Goal: Information Seeking & Learning: Find specific fact

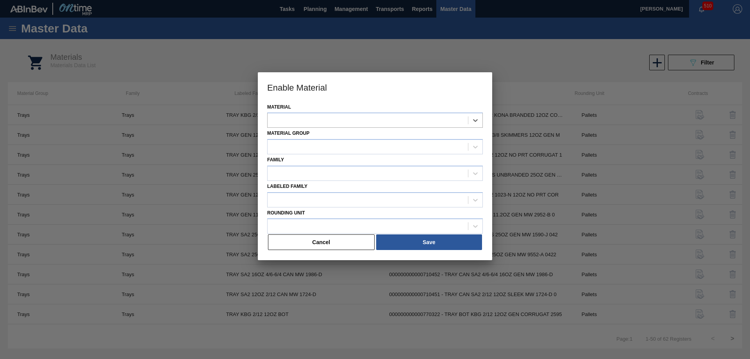
click at [332, 244] on button "Cancel" at bounding box center [321, 242] width 107 height 16
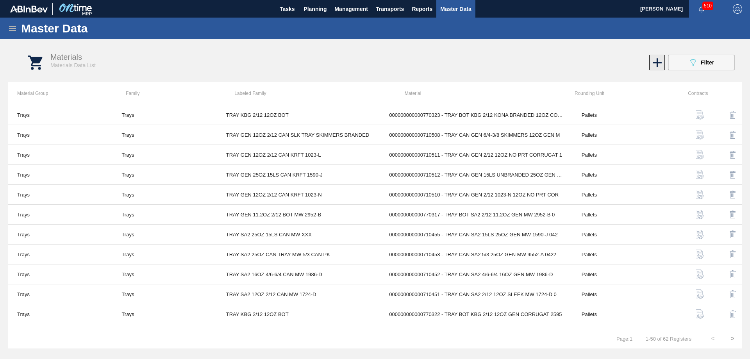
click at [656, 62] on icon at bounding box center [657, 62] width 15 height 15
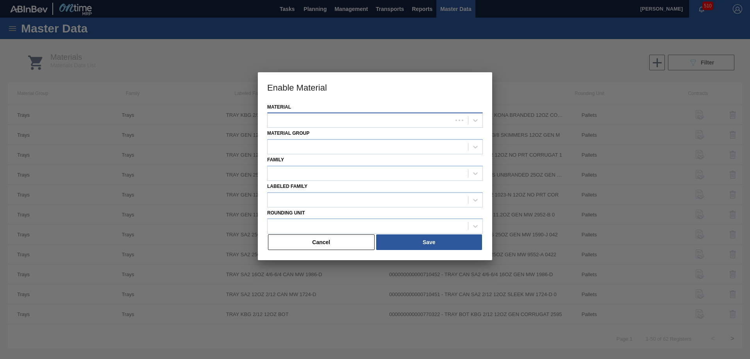
click at [327, 116] on div at bounding box center [360, 120] width 185 height 11
drag, startPoint x: 325, startPoint y: 244, endPoint x: 324, endPoint y: 237, distance: 7.0
click at [324, 244] on button "Cancel" at bounding box center [321, 242] width 107 height 16
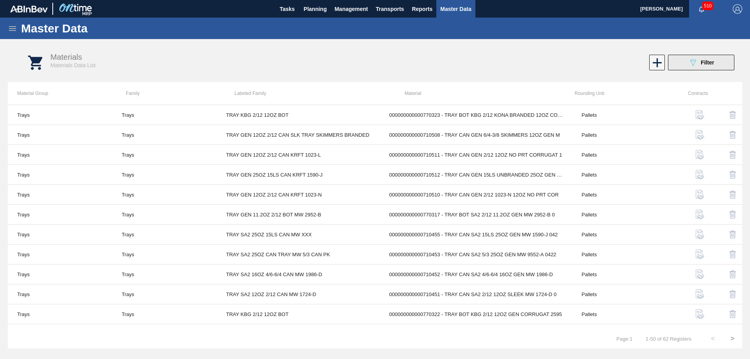
click at [685, 65] on button "089F7B8B-B2A5-4AFE-B5C0-19BA573D28AC Filter" at bounding box center [701, 63] width 66 height 16
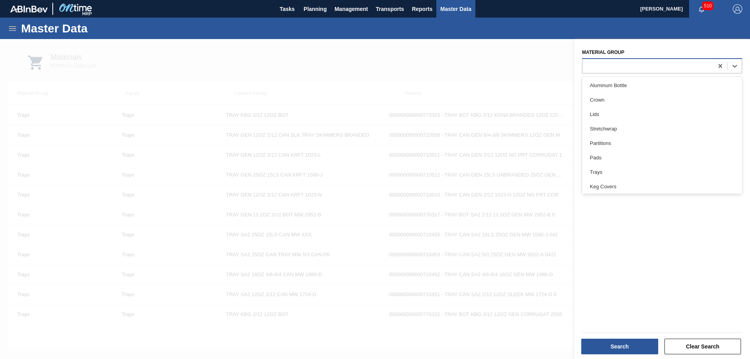
click at [605, 66] on div at bounding box center [647, 65] width 131 height 11
click at [598, 240] on div "Material Group option Trays focused, 7 of 19. 19 results available. Use Up and …" at bounding box center [662, 200] width 176 height 322
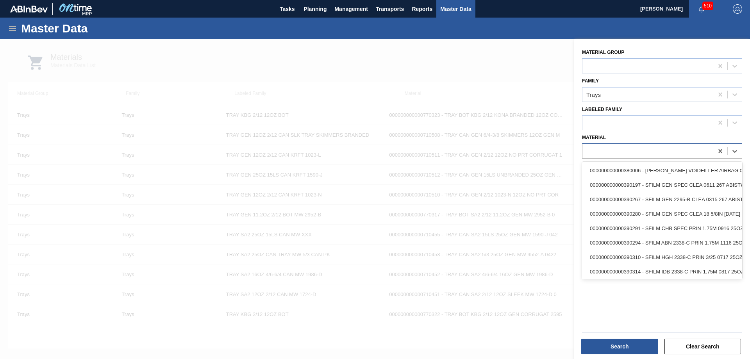
click at [611, 148] on div at bounding box center [647, 151] width 131 height 11
paste input "390280"
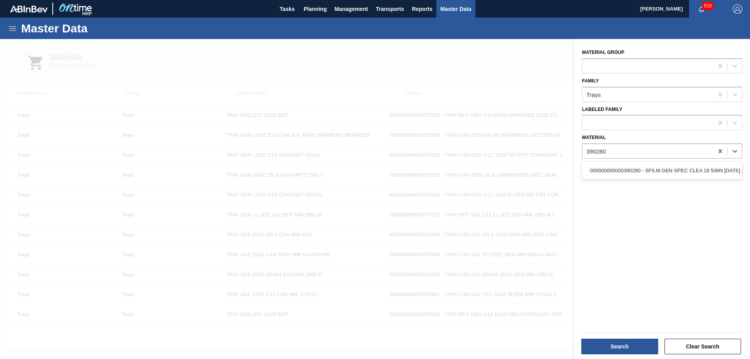
type input "390280"
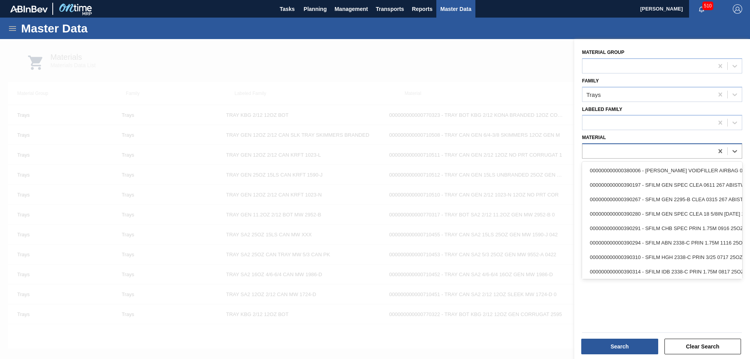
click at [623, 155] on div at bounding box center [647, 151] width 131 height 11
paste input "390389"
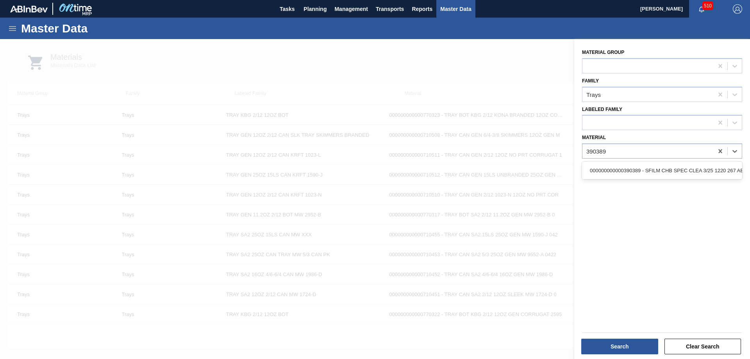
type input "390389"
click at [620, 154] on div at bounding box center [647, 151] width 131 height 11
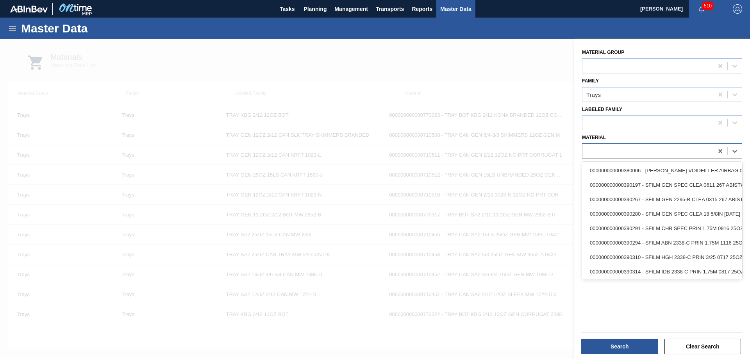
paste input "390422"
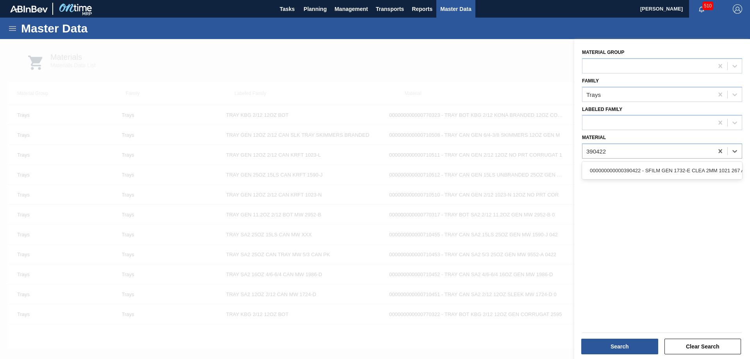
type input "390422"
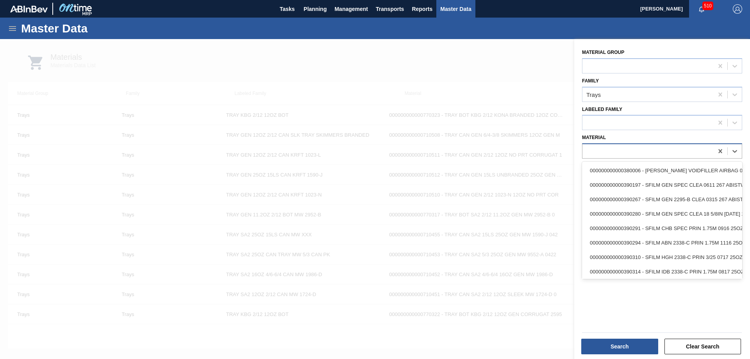
click at [658, 147] on div at bounding box center [647, 151] width 131 height 11
paste input "390432"
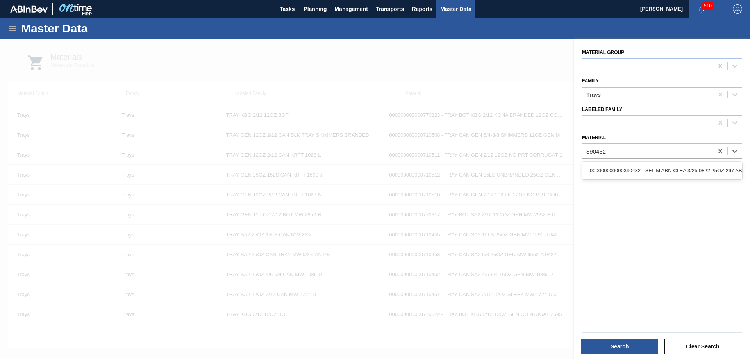
type input "390432"
click at [599, 145] on div at bounding box center [662, 150] width 160 height 15
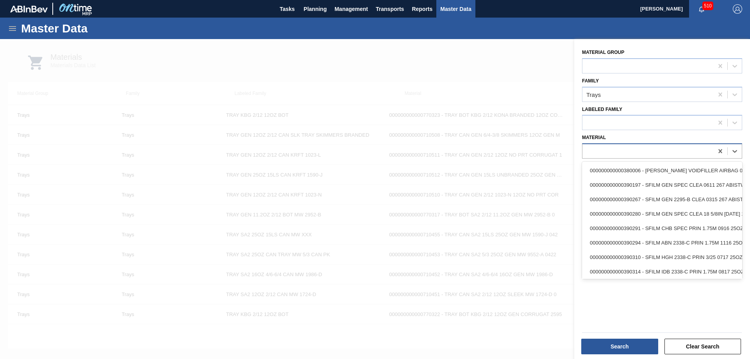
paste input "390447"
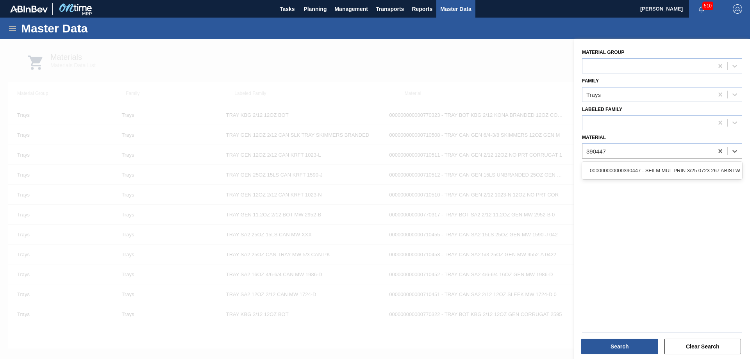
type input "390447"
drag, startPoint x: 608, startPoint y: 151, endPoint x: 590, endPoint y: 159, distance: 19.4
click at [607, 151] on div at bounding box center [647, 151] width 131 height 11
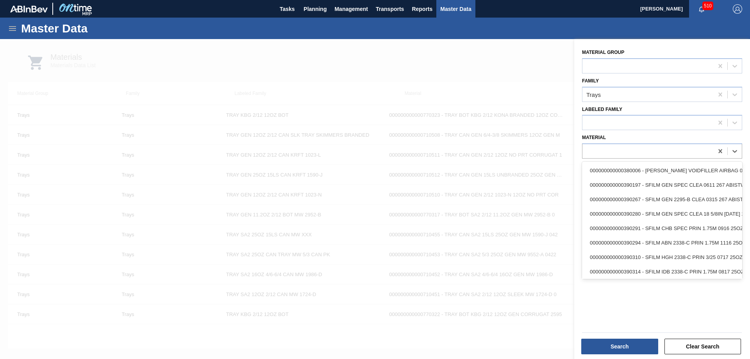
paste input "390458"
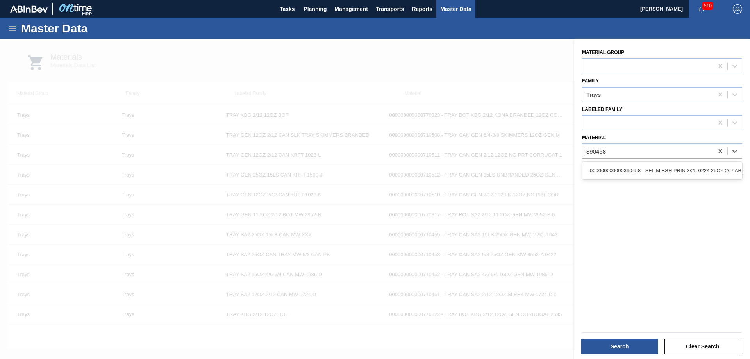
type input "390458"
click at [644, 149] on div at bounding box center [647, 151] width 131 height 11
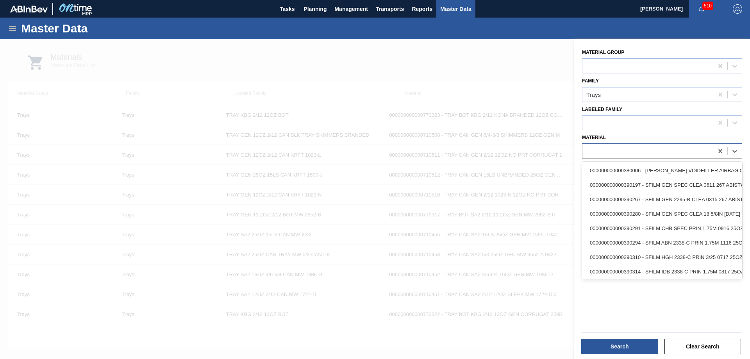
paste input "390464"
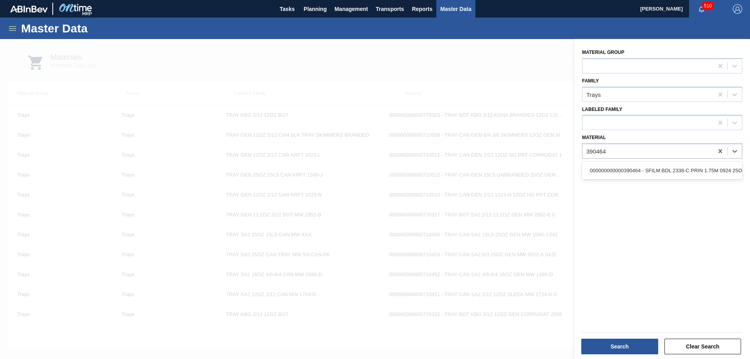
type input "390464"
click at [636, 152] on div at bounding box center [647, 151] width 131 height 11
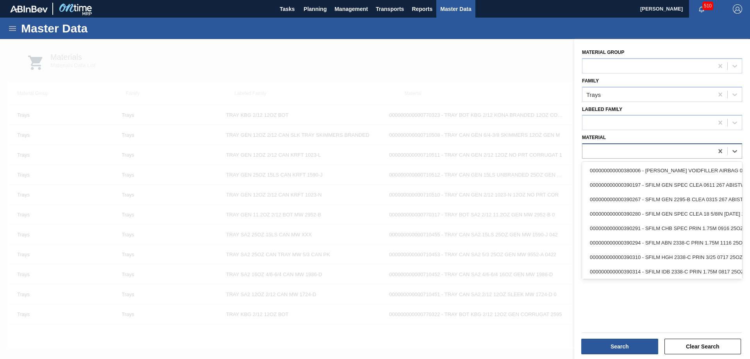
paste input "500063"
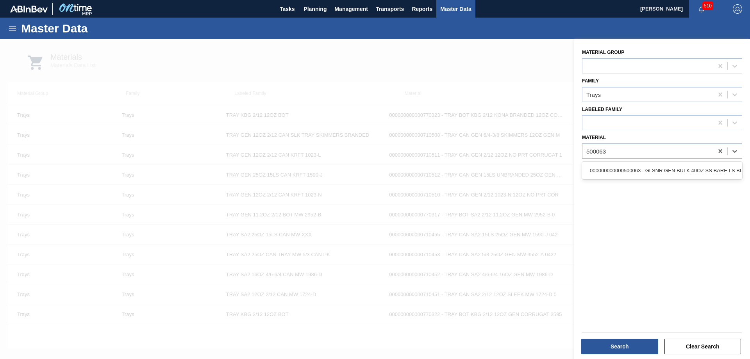
type input "500063"
click at [484, 201] on div at bounding box center [375, 218] width 750 height 359
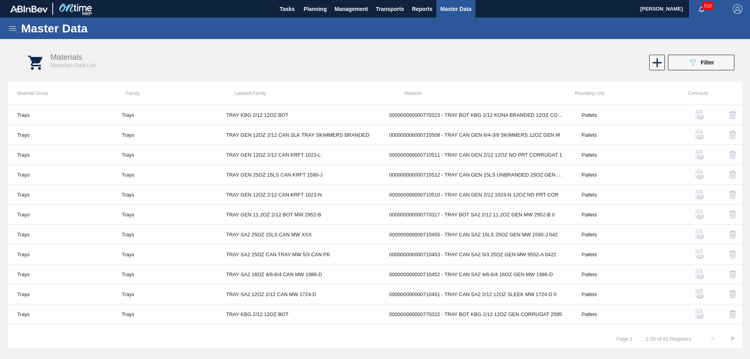
click at [688, 64] on icon "089F7B8B-B2A5-4AFE-B5C0-19BA573D28AC" at bounding box center [692, 62] width 9 height 9
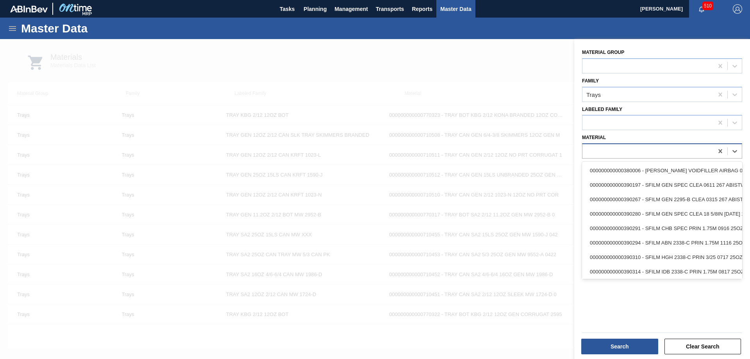
click at [608, 150] on div at bounding box center [647, 151] width 131 height 11
paste input "501302"
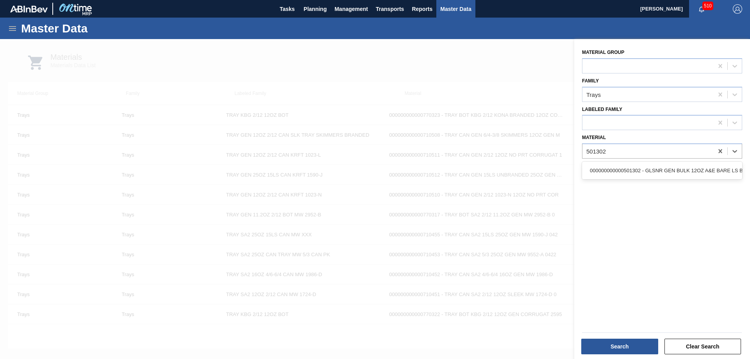
type input "501302"
drag, startPoint x: 615, startPoint y: 152, endPoint x: 562, endPoint y: 168, distance: 55.5
click at [614, 152] on div at bounding box center [647, 151] width 131 height 11
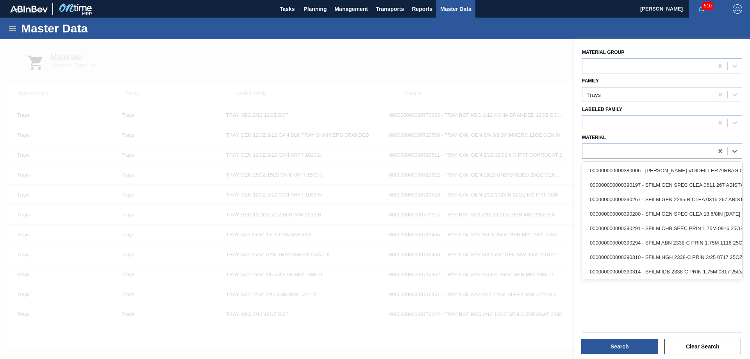
paste input "500075"
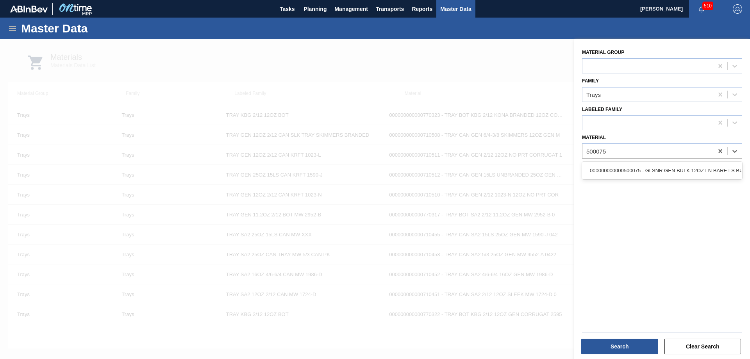
type input "500075"
drag, startPoint x: 627, startPoint y: 151, endPoint x: 620, endPoint y: 155, distance: 8.4
click at [627, 151] on div at bounding box center [647, 151] width 131 height 11
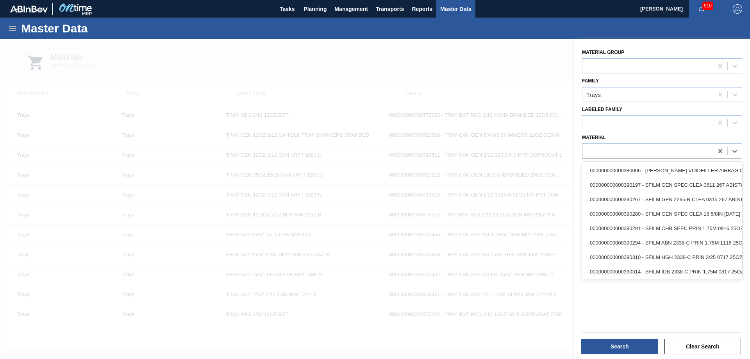
paste input "500399"
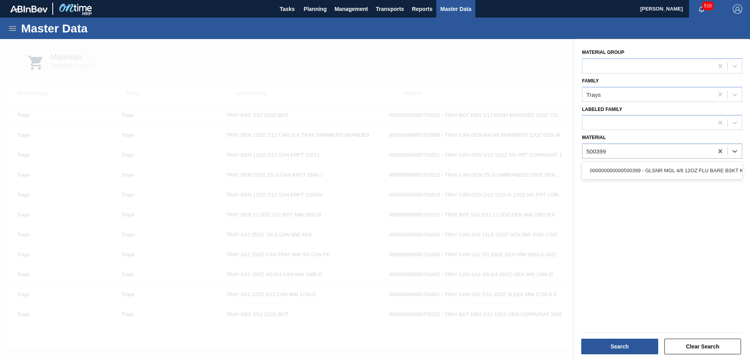
type input "500399"
click at [604, 146] on div at bounding box center [647, 151] width 131 height 11
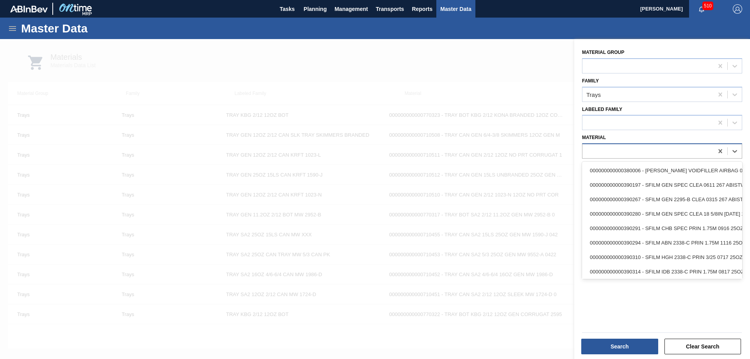
paste input "501302"
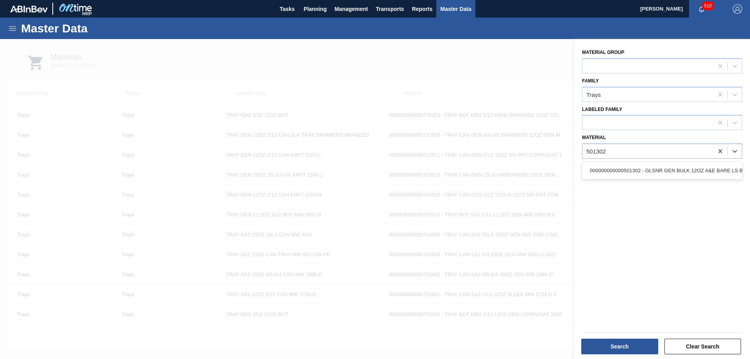
type input "501302"
click at [608, 153] on div at bounding box center [647, 151] width 131 height 11
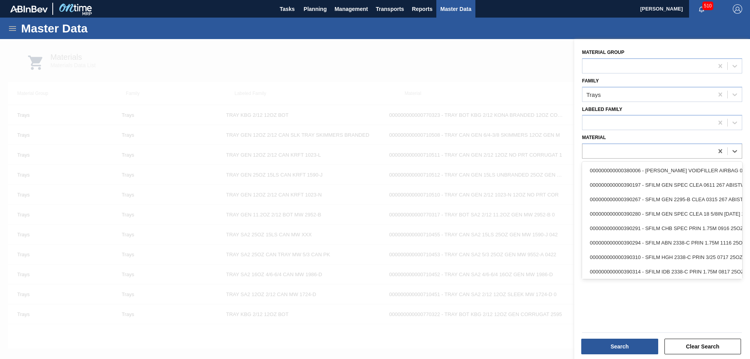
paste input "501320"
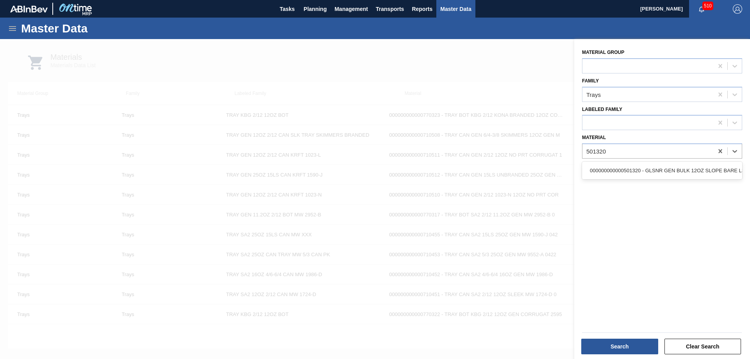
type input "501320"
click at [598, 155] on div at bounding box center [647, 151] width 131 height 11
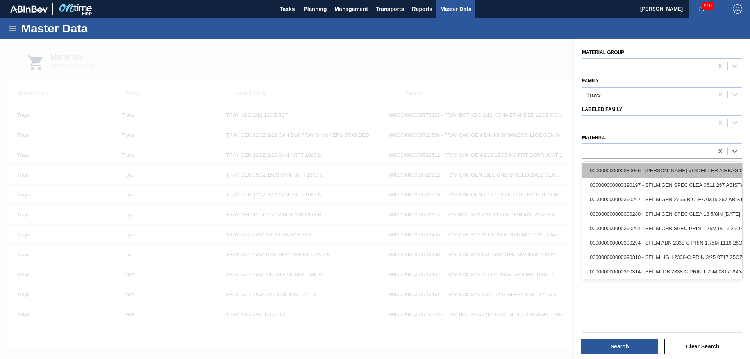
paste input "501895"
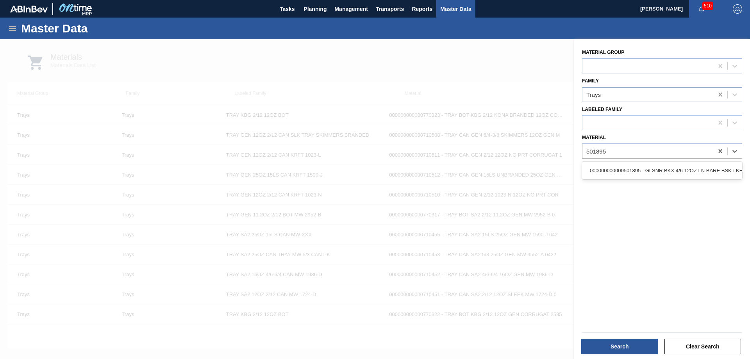
type input "501895"
click at [717, 93] on icon at bounding box center [720, 95] width 8 height 8
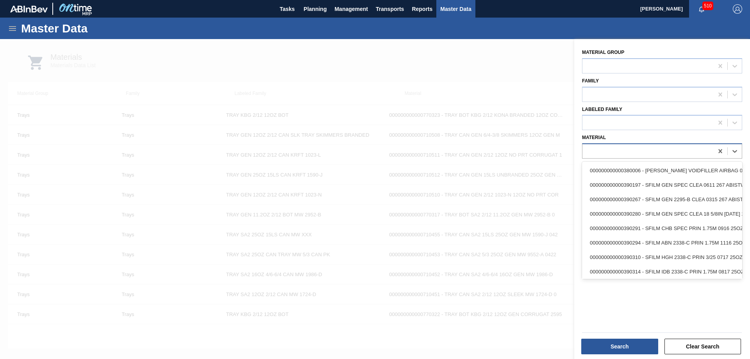
click at [596, 152] on div at bounding box center [647, 151] width 131 height 11
paste input "501895"
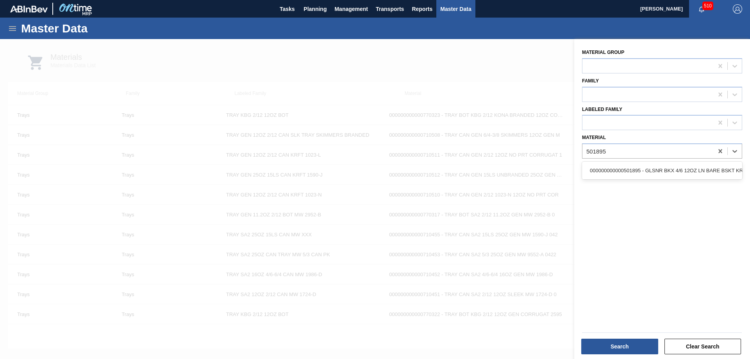
type input "501895"
drag, startPoint x: 605, startPoint y: 154, endPoint x: 600, endPoint y: 157, distance: 6.1
click at [606, 155] on div at bounding box center [647, 151] width 131 height 11
paste input "502633"
type input "502633"
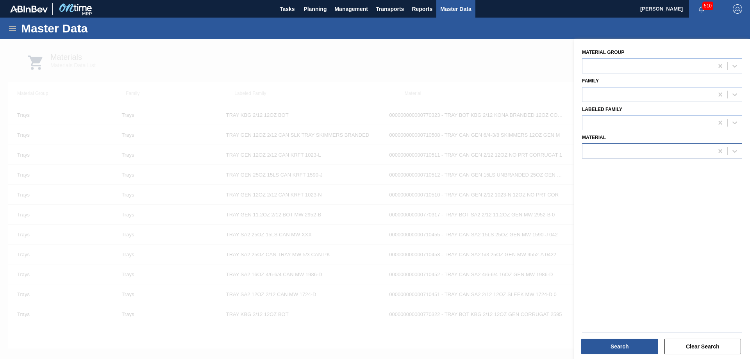
click at [625, 154] on div at bounding box center [647, 151] width 131 height 11
paste input "502634"
type input "502634"
click at [646, 150] on div at bounding box center [647, 151] width 131 height 11
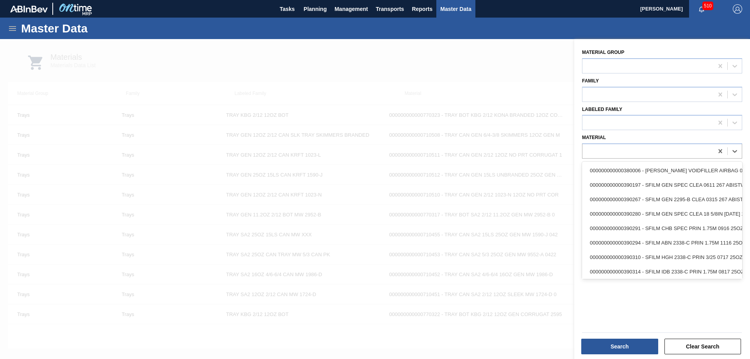
paste input "502689"
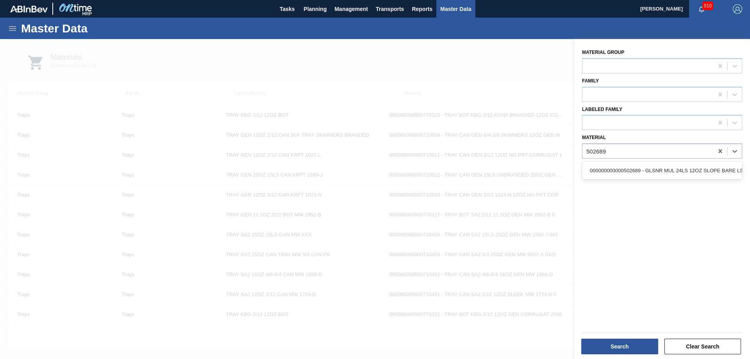
type input "502689"
click at [636, 153] on div at bounding box center [647, 151] width 131 height 11
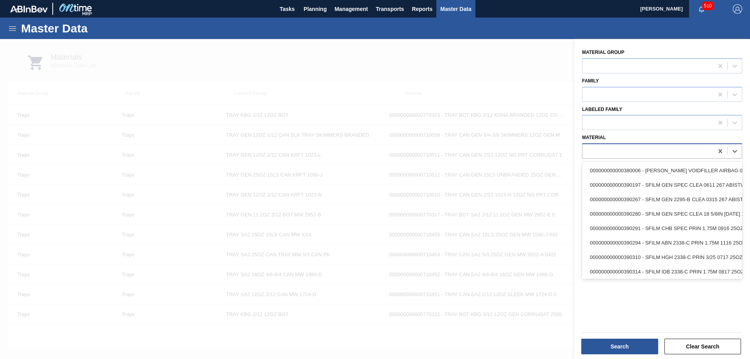
paste input "502690"
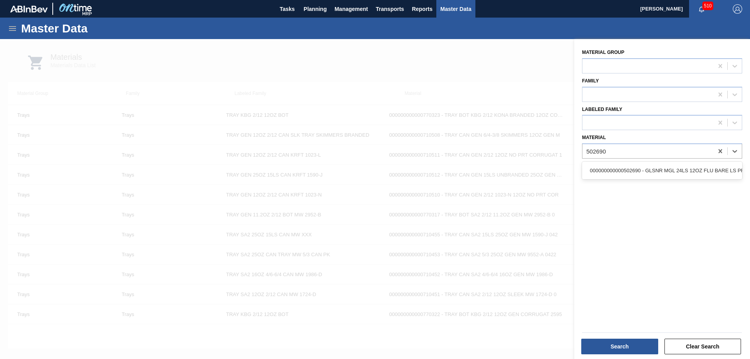
type input "502690"
click at [637, 149] on div at bounding box center [647, 151] width 131 height 11
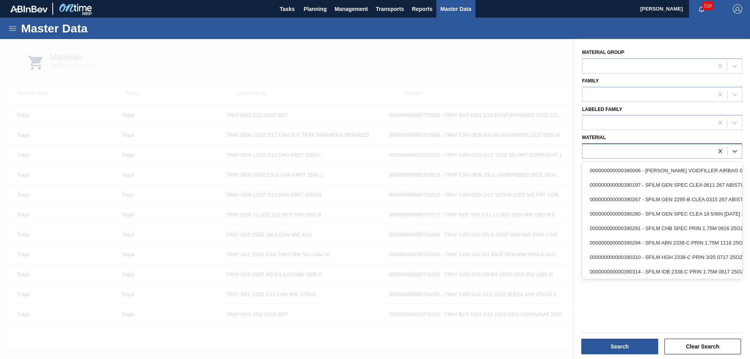
paste input "502709"
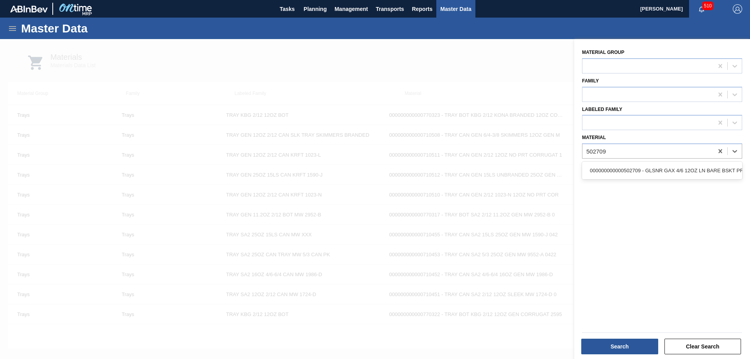
type input "502709"
click at [605, 150] on div at bounding box center [647, 151] width 131 height 11
paste input "502966"
type input "502966"
click at [642, 150] on div at bounding box center [647, 151] width 131 height 11
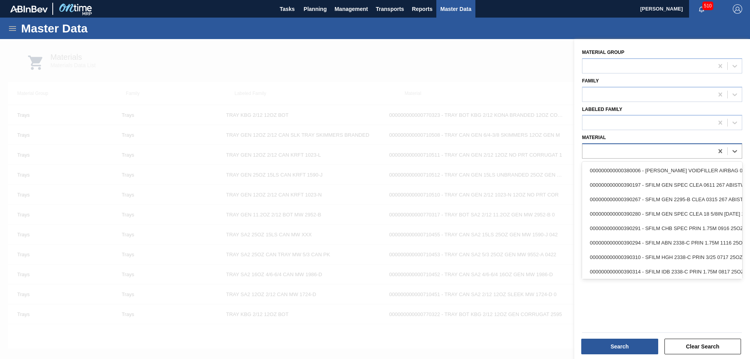
paste input "503671"
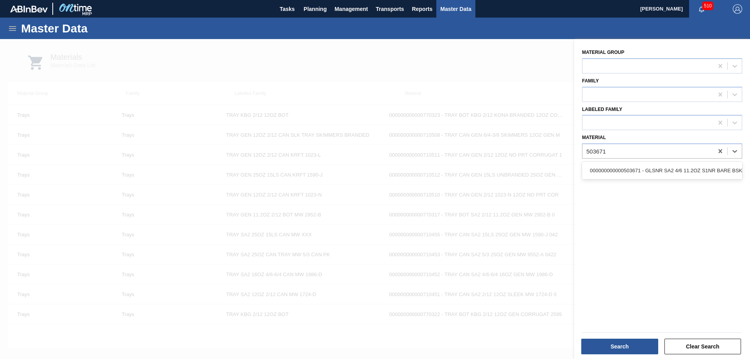
type input "503671"
click at [647, 149] on div at bounding box center [647, 151] width 131 height 11
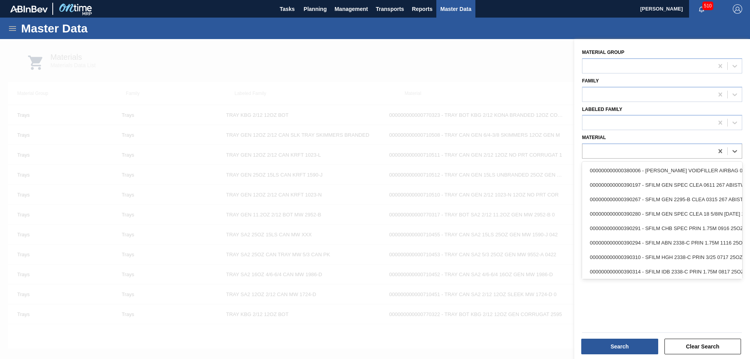
paste input "503672"
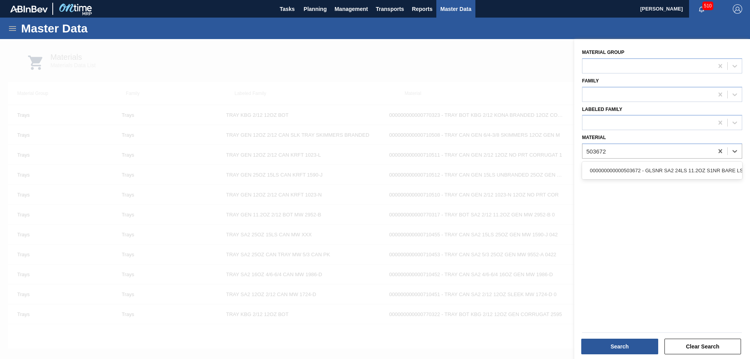
type input "503672"
click at [626, 151] on div at bounding box center [647, 151] width 131 height 11
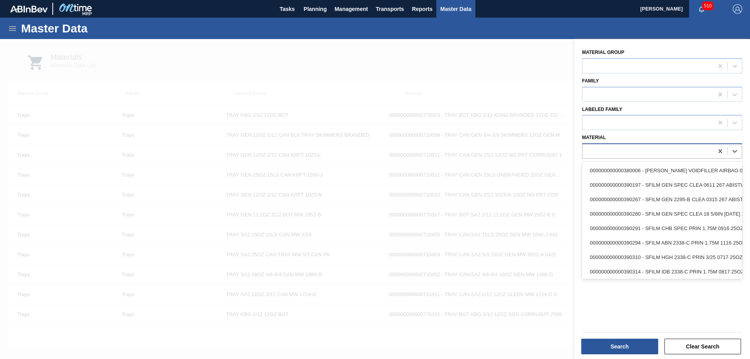
paste input "503754"
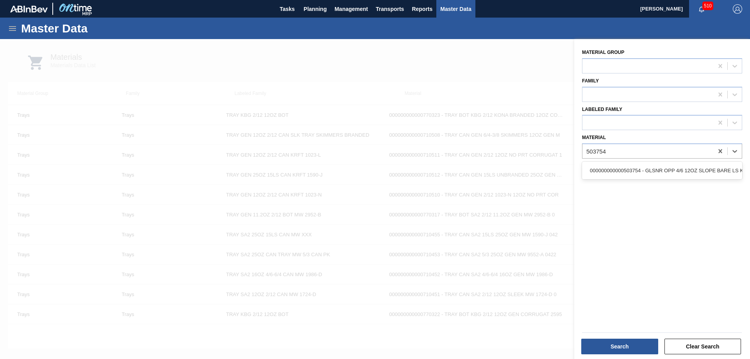
type input "503754"
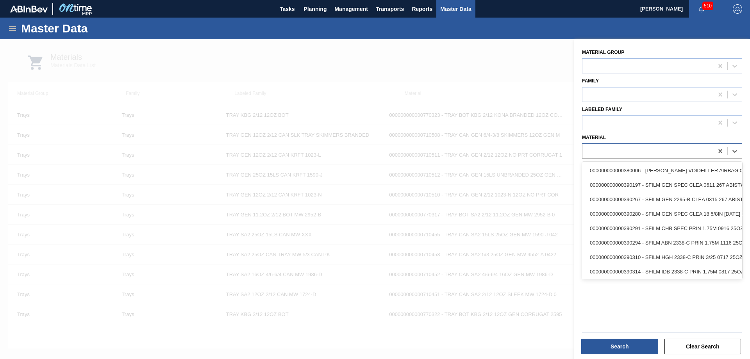
click at [639, 153] on div at bounding box center [647, 151] width 131 height 11
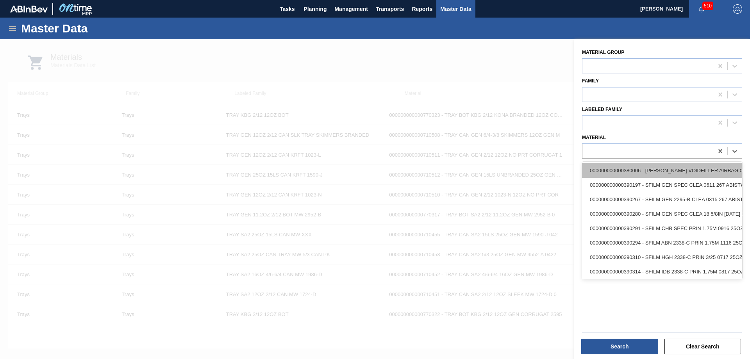
paste input "503864"
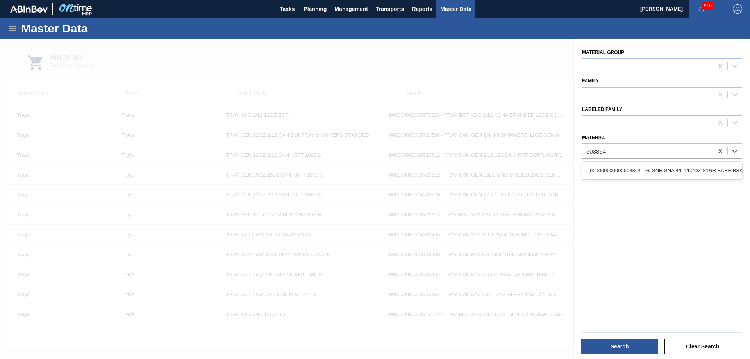
type input "503864"
click at [647, 155] on div at bounding box center [647, 151] width 131 height 11
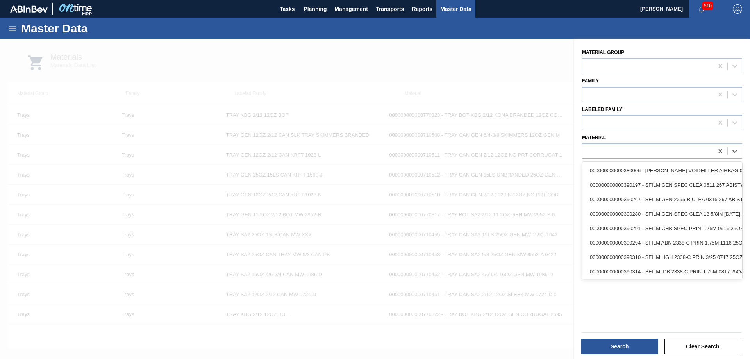
paste input "504133"
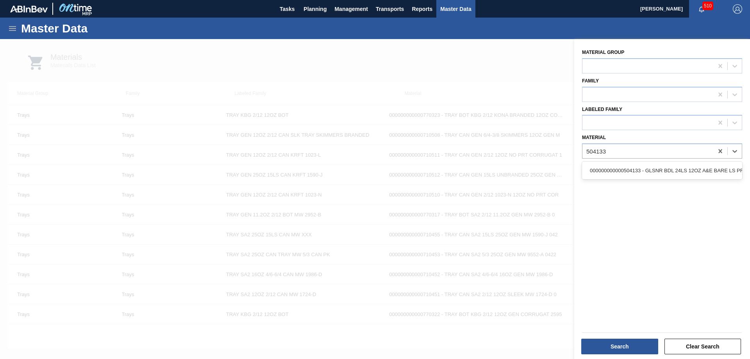
type input "504133"
click at [655, 152] on div at bounding box center [647, 151] width 131 height 11
paste input "881723"
type input "881723"
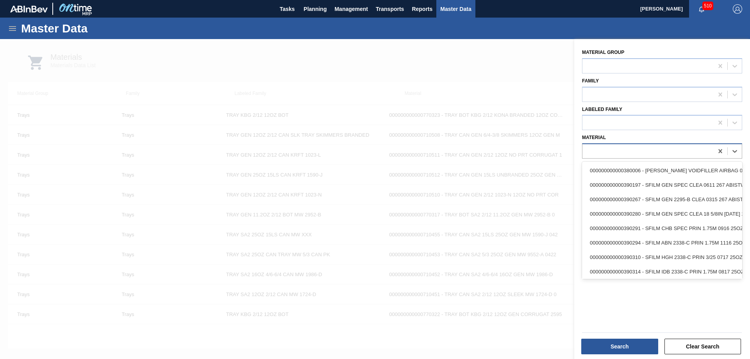
click at [607, 148] on div at bounding box center [647, 151] width 131 height 11
paste input "881713"
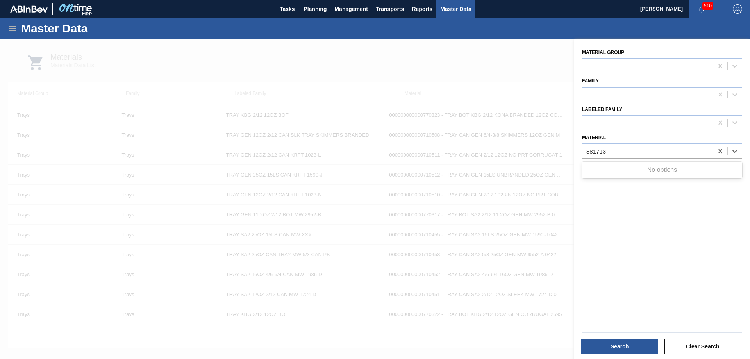
type input "881713"
drag, startPoint x: 650, startPoint y: 153, endPoint x: 641, endPoint y: 157, distance: 10.2
click at [650, 153] on div at bounding box center [647, 151] width 131 height 11
paste input "881420"
type input "881420"
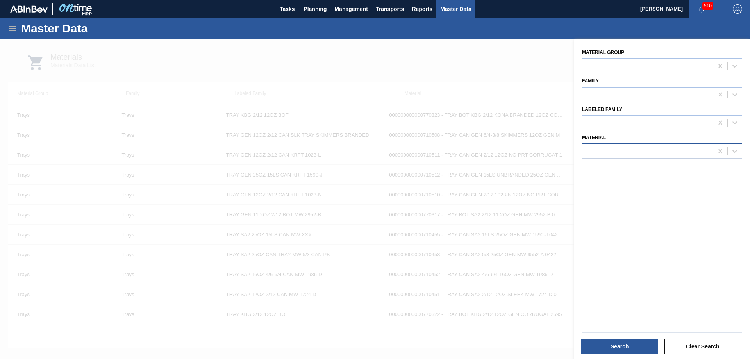
click at [658, 153] on div at bounding box center [647, 151] width 131 height 11
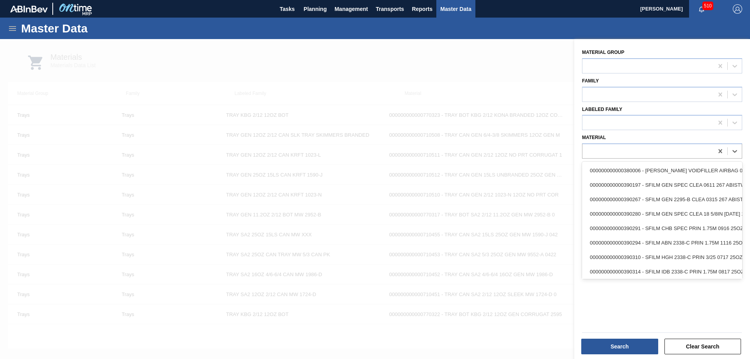
paste input "749900"
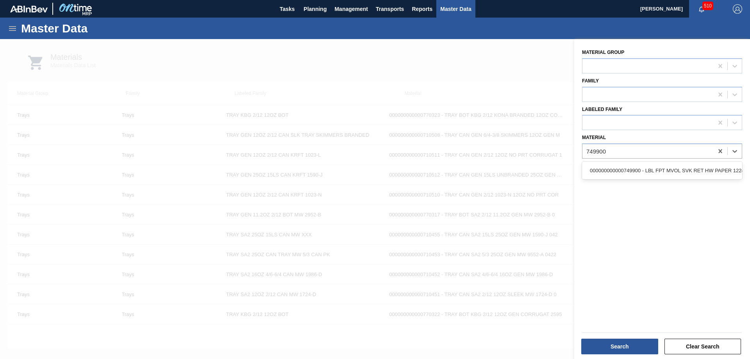
type input "749900"
click at [612, 150] on div at bounding box center [647, 151] width 131 height 11
paste input "749904"
type input "749904"
drag, startPoint x: 635, startPoint y: 153, endPoint x: 625, endPoint y: 158, distance: 11.5
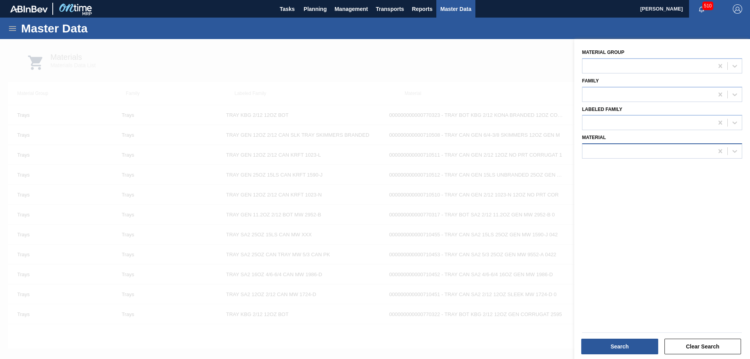
click at [635, 153] on div at bounding box center [647, 151] width 131 height 11
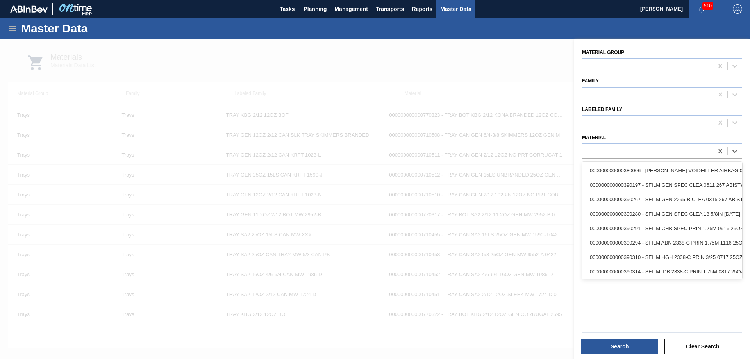
paste input "749998"
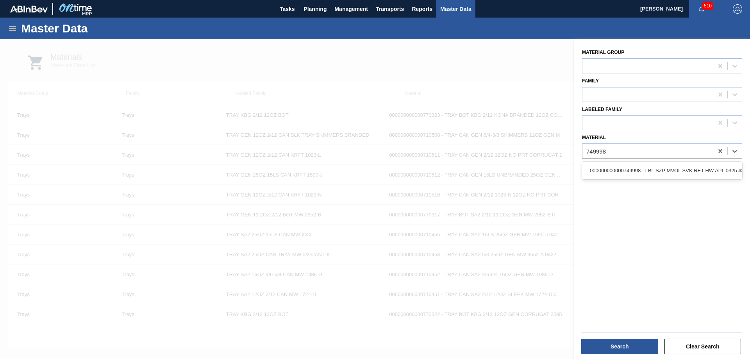
type input "749998"
click at [613, 148] on div at bounding box center [647, 151] width 131 height 11
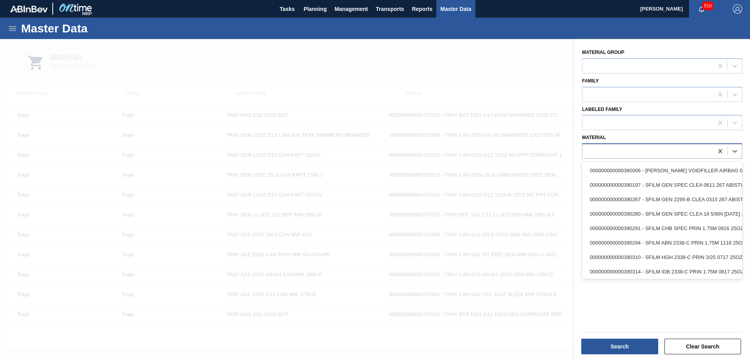
paste input "878605"
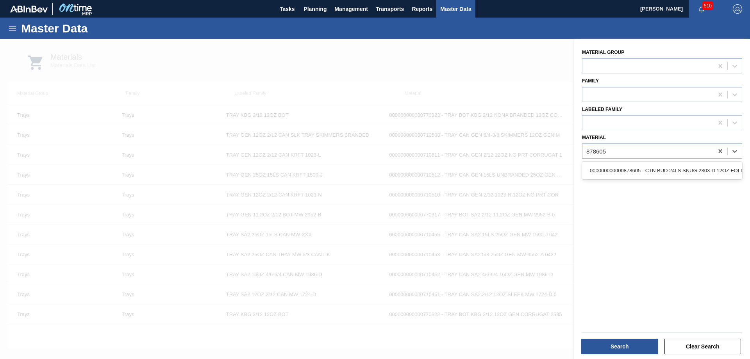
type input "878605"
click at [640, 146] on div at bounding box center [647, 151] width 131 height 11
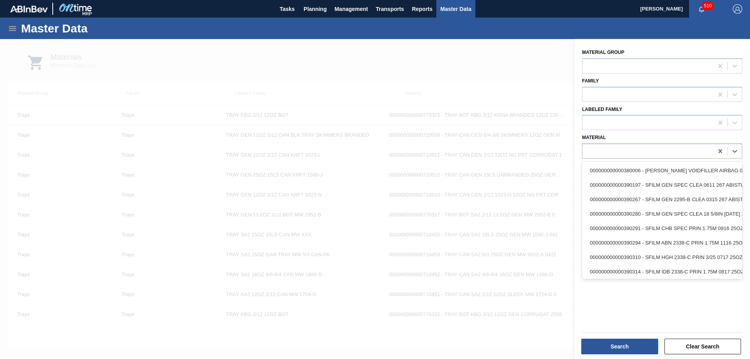
paste input "878608"
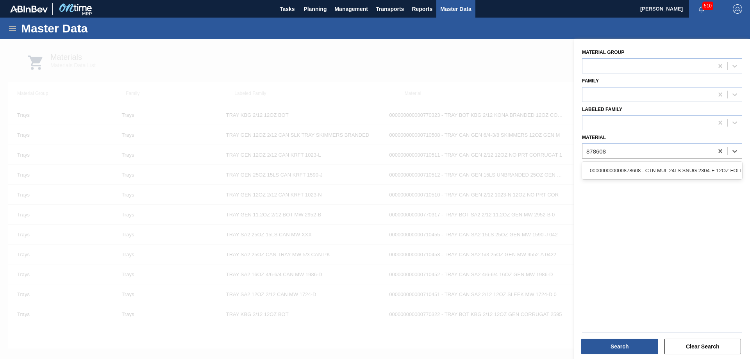
type input "878608"
click at [598, 155] on div at bounding box center [647, 151] width 131 height 11
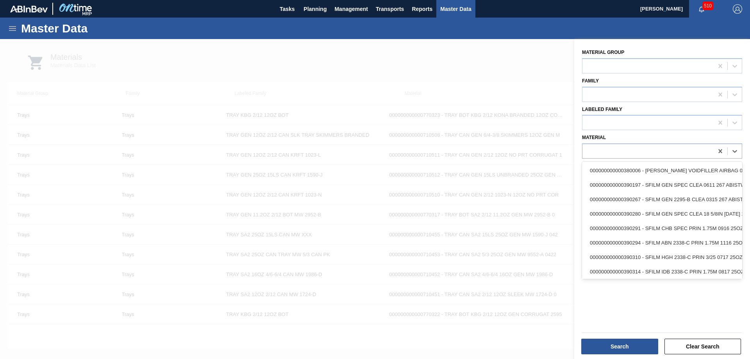
paste input "878644"
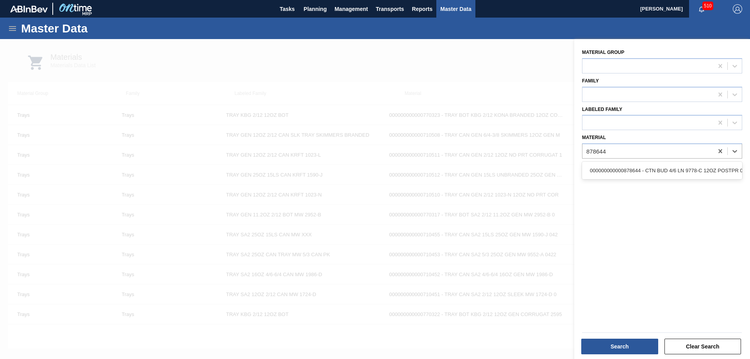
type input "878644"
click at [632, 150] on div at bounding box center [647, 151] width 131 height 11
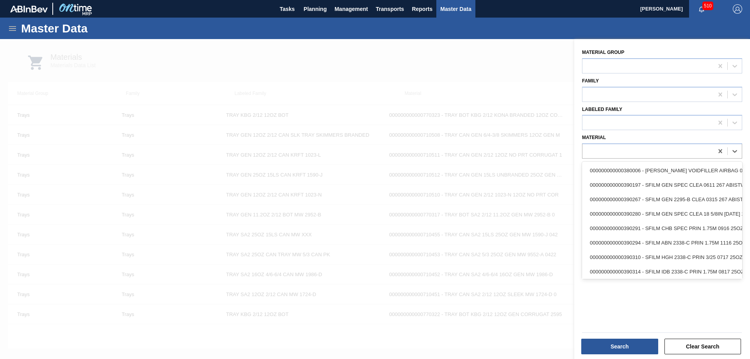
paste input "878676"
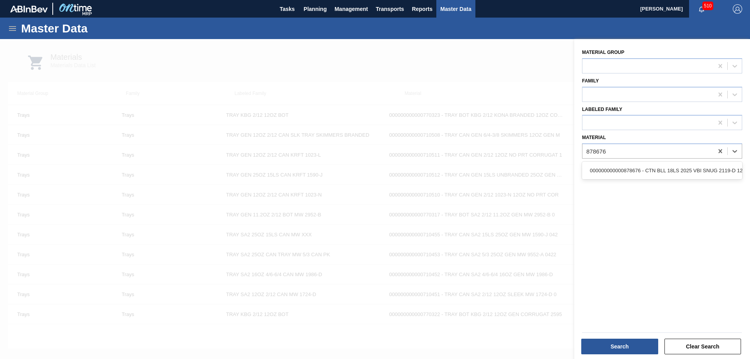
type input "878676"
click at [641, 154] on div at bounding box center [647, 151] width 131 height 11
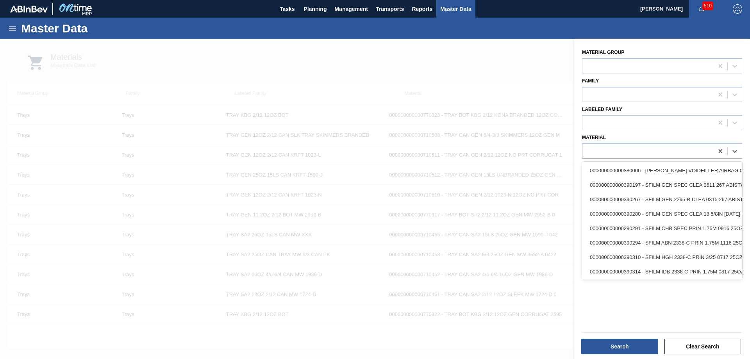
paste input "878763"
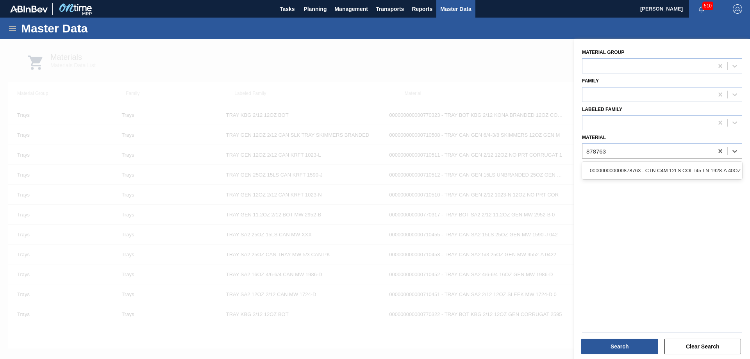
type input "878763"
click at [647, 154] on div at bounding box center [647, 151] width 131 height 11
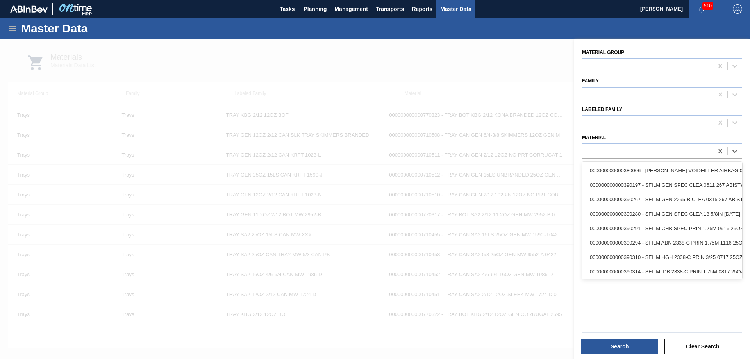
paste input "880061"
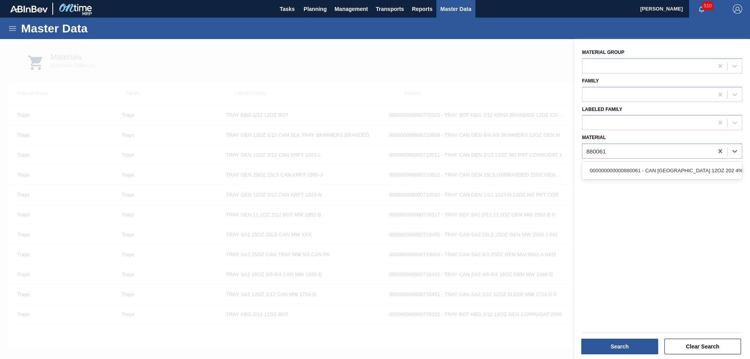
type input "880061"
click at [642, 146] on div at bounding box center [647, 151] width 131 height 11
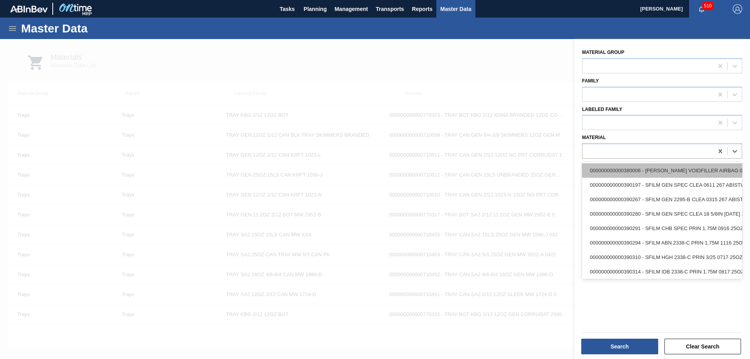
paste input "880253"
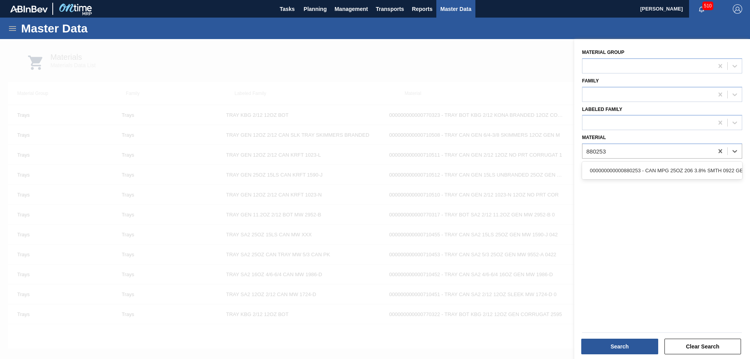
type input "880253"
drag, startPoint x: 630, startPoint y: 150, endPoint x: 624, endPoint y: 152, distance: 6.1
click at [630, 150] on div at bounding box center [647, 151] width 131 height 11
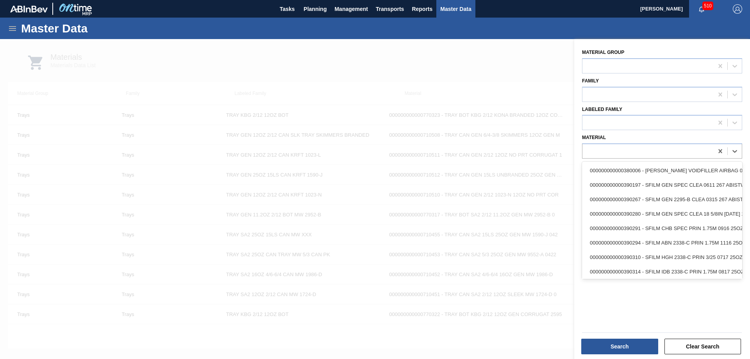
paste input "881409"
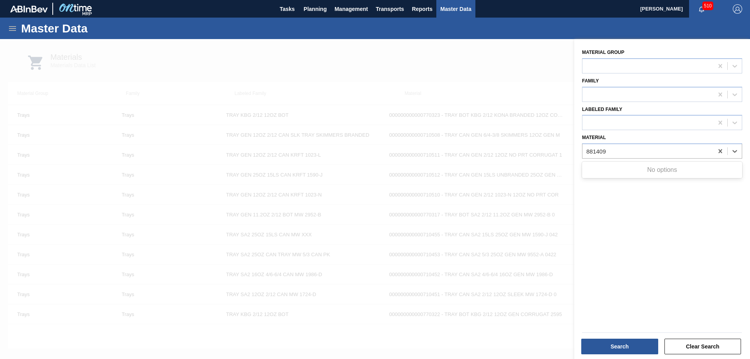
type input "881409"
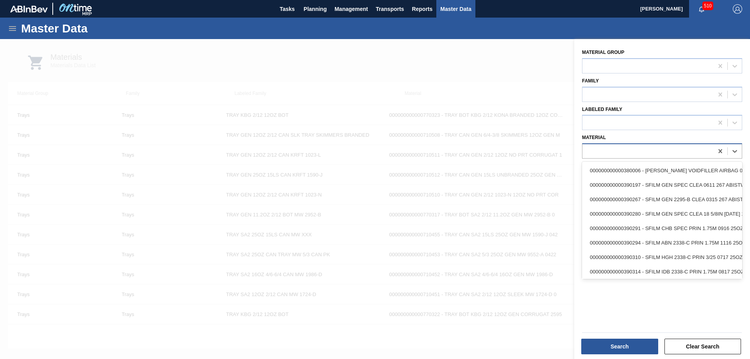
click at [622, 146] on div at bounding box center [647, 151] width 131 height 11
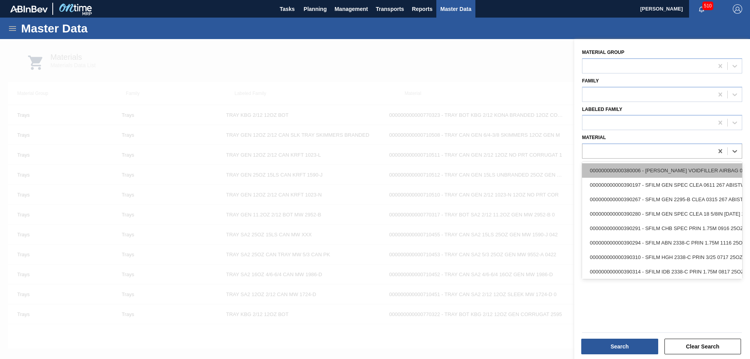
paste input "881393"
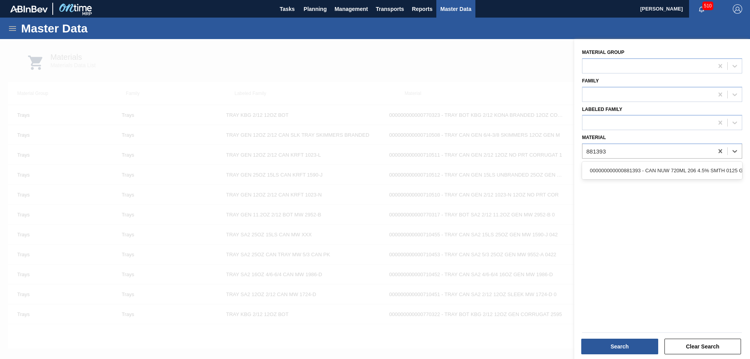
type input "881393"
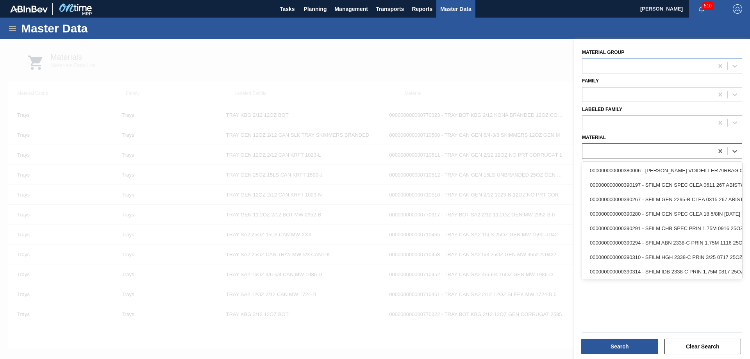
click at [606, 155] on div at bounding box center [647, 151] width 131 height 11
paste input "881394"
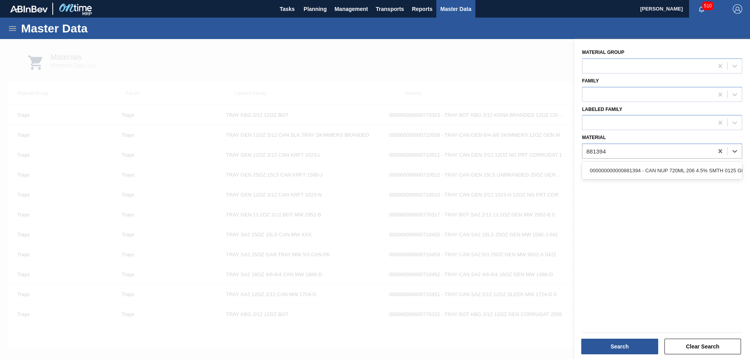
type input "881394"
click at [628, 150] on div at bounding box center [647, 151] width 131 height 11
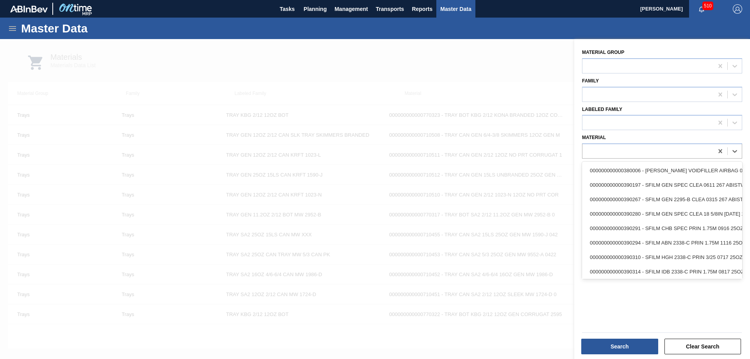
paste input "881395"
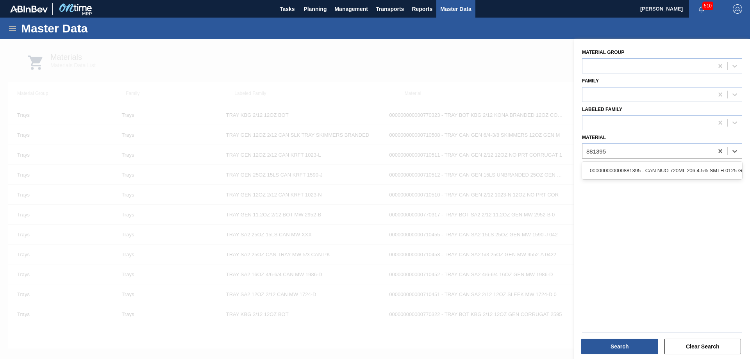
type input "881395"
click at [627, 150] on div at bounding box center [647, 151] width 131 height 11
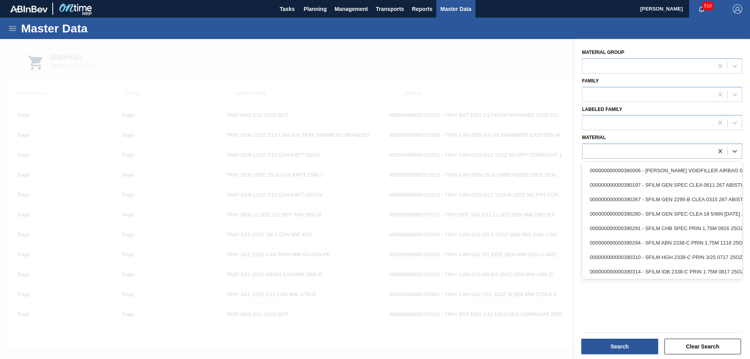
paste input "881402"
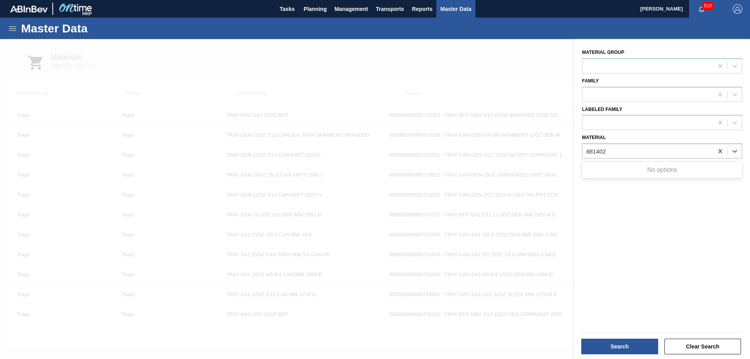
type input "881402"
click at [702, 344] on button "Clear Search" at bounding box center [702, 347] width 77 height 16
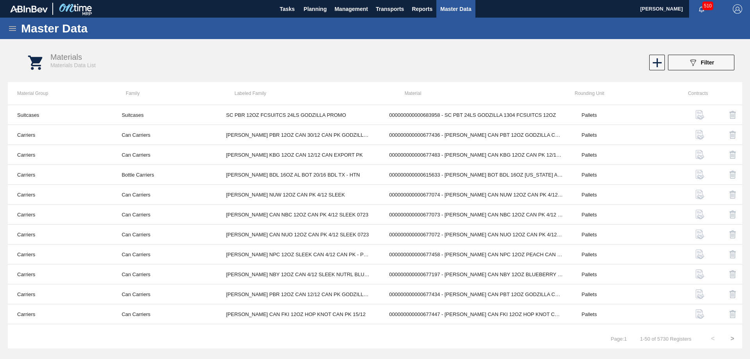
click at [656, 64] on icon at bounding box center [657, 62] width 15 height 15
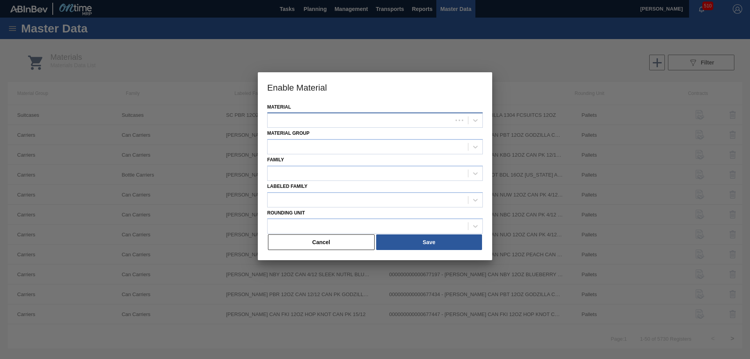
click at [382, 117] on div at bounding box center [360, 120] width 185 height 11
paste input "881402"
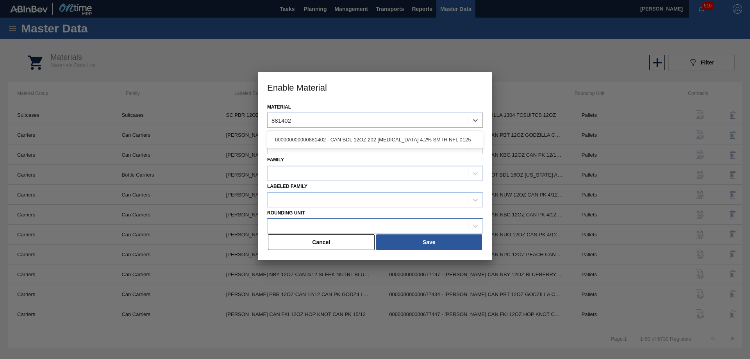
type input "881402"
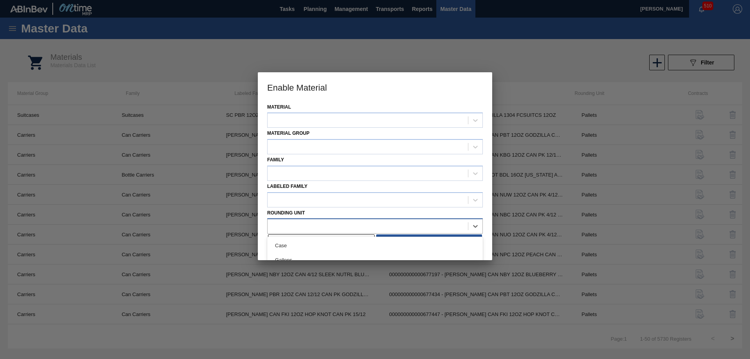
click at [326, 225] on div at bounding box center [368, 226] width 200 height 11
type Unit "pl"
click at [418, 95] on h3 "Enable Material" at bounding box center [375, 87] width 234 height 30
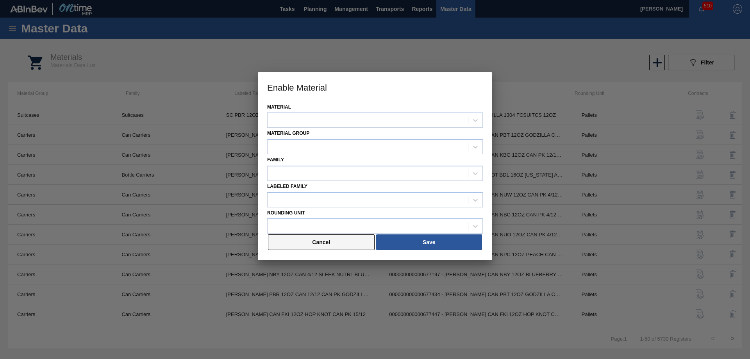
click at [310, 248] on button "Cancel" at bounding box center [321, 242] width 107 height 16
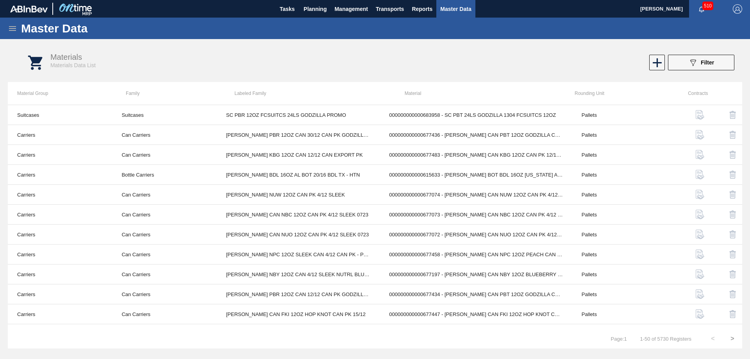
click at [694, 58] on button "089F7B8B-B2A5-4AFE-B5C0-19BA573D28AC Filter" at bounding box center [701, 63] width 66 height 16
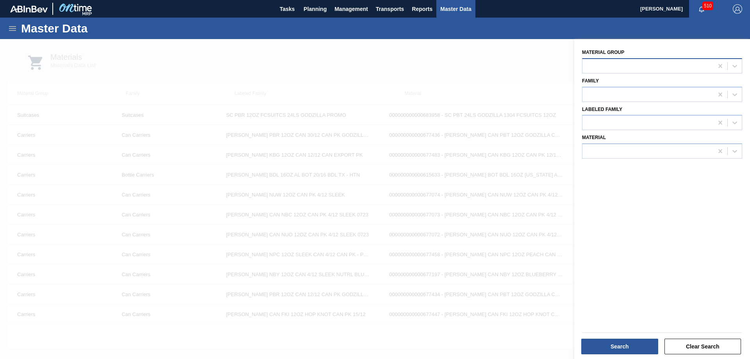
click at [693, 63] on div at bounding box center [647, 65] width 131 height 11
click at [621, 48] on div "Material Group option Aluminum Bottle focused, 1 of 19. 19 results available. U…" at bounding box center [662, 60] width 160 height 27
click at [617, 148] on div at bounding box center [647, 151] width 131 height 11
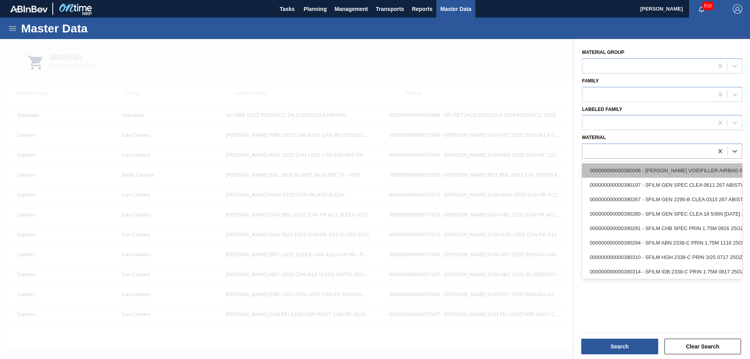
paste input "881402"
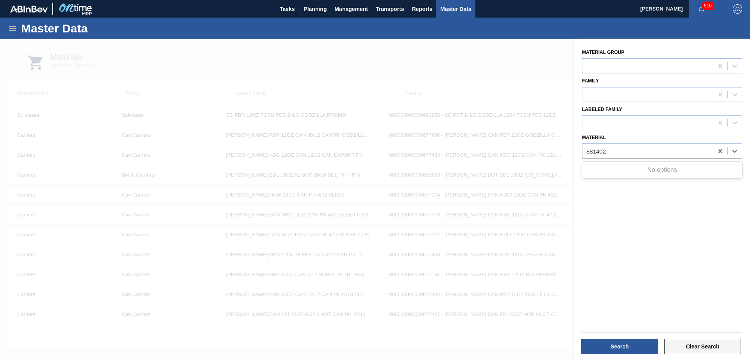
type input "881402"
click at [699, 344] on button "Clear Search" at bounding box center [702, 347] width 77 height 16
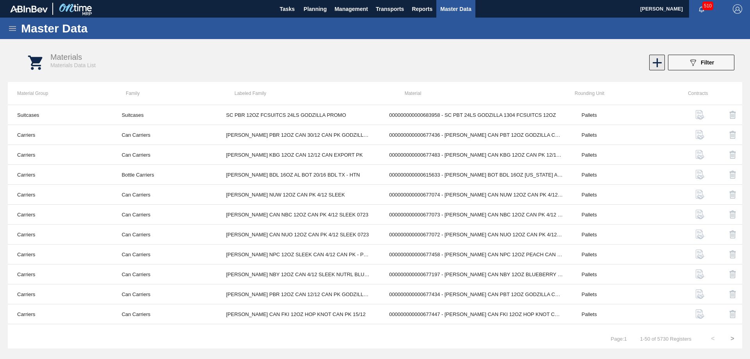
click at [655, 61] on icon at bounding box center [657, 62] width 15 height 15
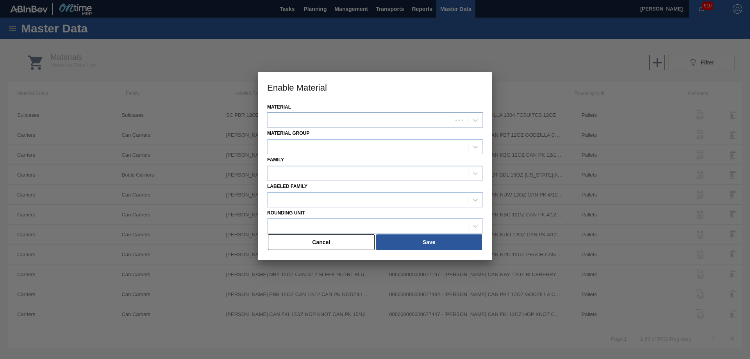
click at [335, 121] on div at bounding box center [360, 120] width 185 height 11
paste input "881402"
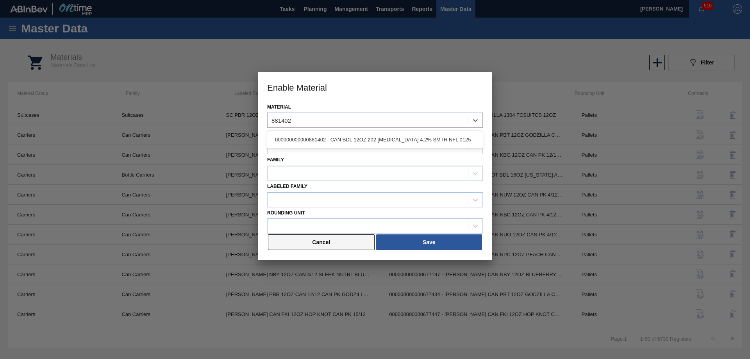
type input "881402"
drag, startPoint x: 304, startPoint y: 242, endPoint x: 268, endPoint y: 234, distance: 36.9
click at [305, 242] on button "Cancel" at bounding box center [321, 242] width 107 height 16
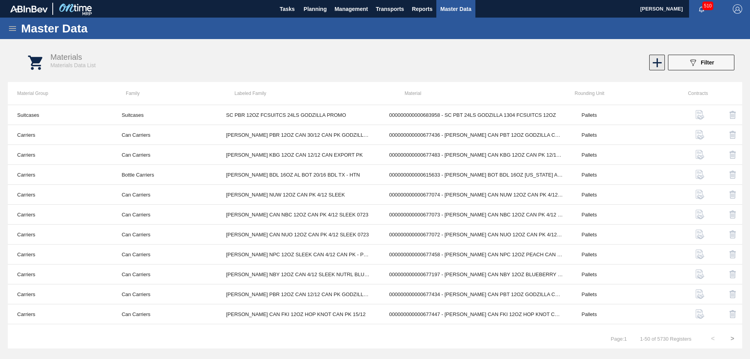
click at [656, 65] on icon at bounding box center [657, 62] width 15 height 15
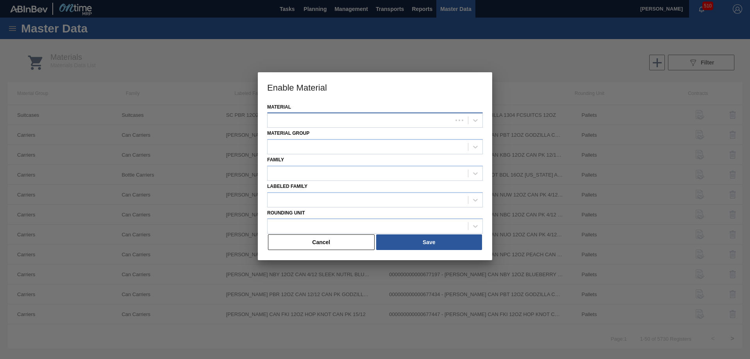
click at [331, 118] on div at bounding box center [360, 120] width 185 height 11
click at [362, 114] on div at bounding box center [375, 119] width 216 height 15
paste input "881402"
type input "881402"
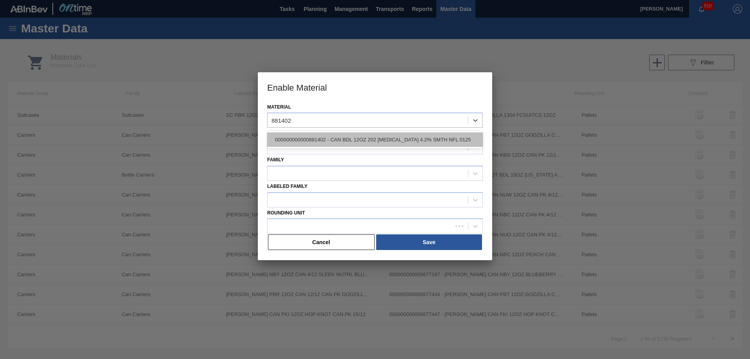
click at [349, 137] on div "000000000000881402 - CAN BDL 12OZ 202 BAL 4.2% SMTH NFL 0125" at bounding box center [375, 139] width 216 height 14
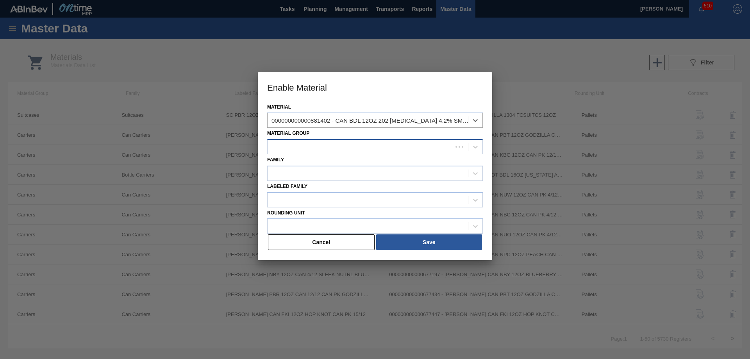
click at [314, 144] on div at bounding box center [360, 146] width 185 height 11
type Group "can"
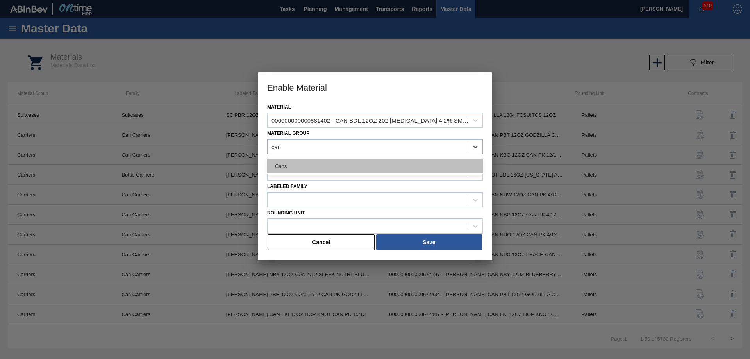
click at [305, 164] on div "Cans" at bounding box center [375, 166] width 216 height 14
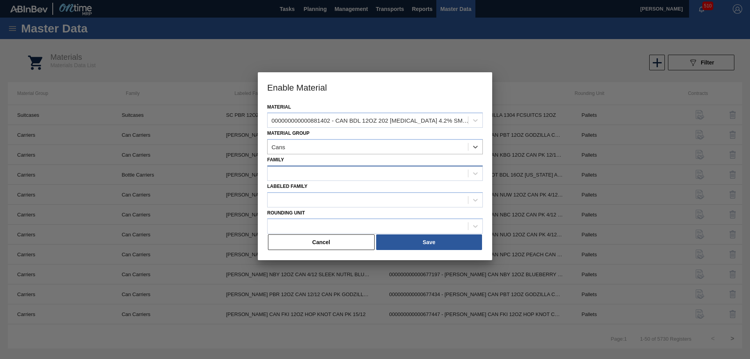
click at [304, 168] on div at bounding box center [368, 173] width 200 height 11
type input "ca"
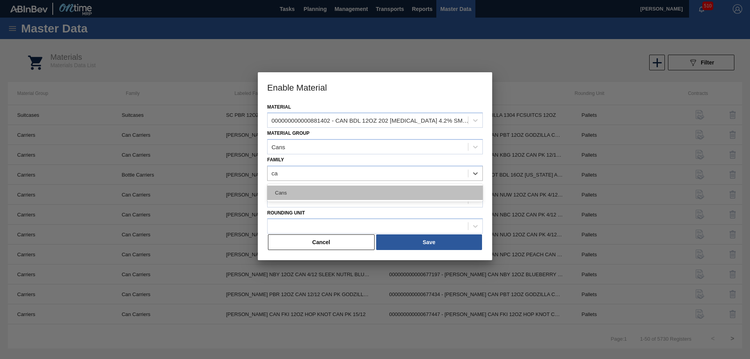
click at [304, 192] on div "Cans" at bounding box center [375, 193] width 216 height 14
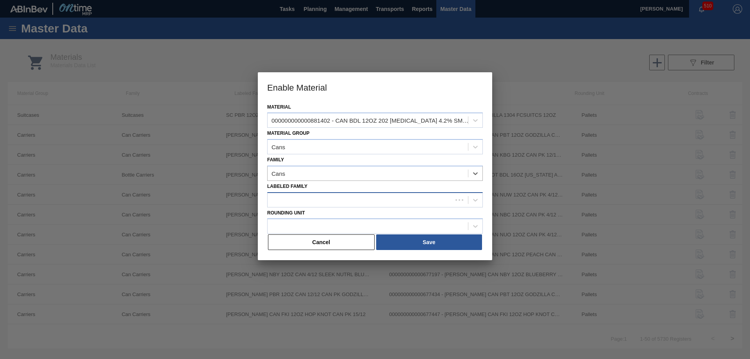
click at [301, 201] on div at bounding box center [360, 199] width 185 height 11
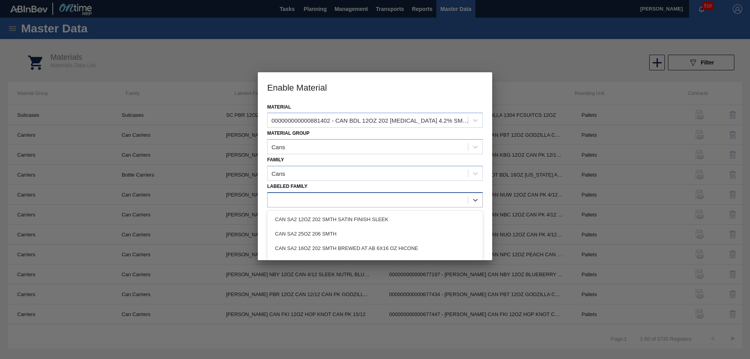
click at [296, 199] on div at bounding box center [368, 199] width 200 height 11
paste Family "CAN BDL 12OZ 202 [MEDICAL_DATA] 4.2% SMTH NFL 0125"
type Family "CAN BDL 12OZ 202 [MEDICAL_DATA] 4.2% SMTH NFL 0125"
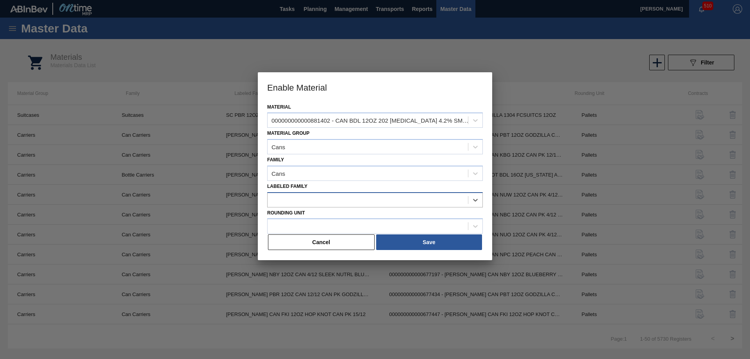
drag, startPoint x: 421, startPoint y: 198, endPoint x: 274, endPoint y: 200, distance: 147.6
click at [275, 200] on div at bounding box center [368, 199] width 200 height 11
click at [355, 183] on div "Labeled Family Select is focused ,type to refine list, press Down to open the m…" at bounding box center [375, 194] width 216 height 27
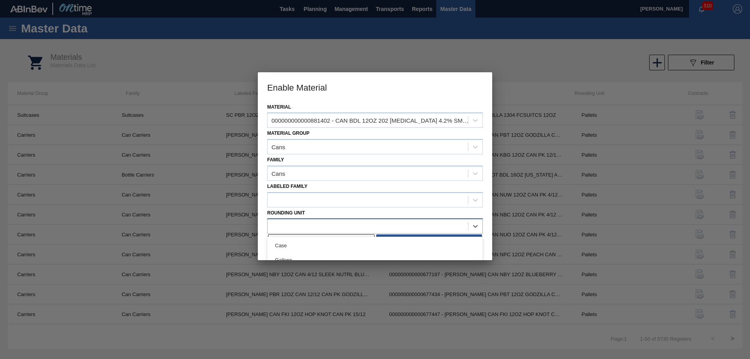
click at [295, 225] on div at bounding box center [368, 226] width 200 height 11
type Unit "pl"
drag, startPoint x: 352, startPoint y: 79, endPoint x: 353, endPoint y: 85, distance: 6.4
click at [353, 79] on h3 "Enable Material" at bounding box center [375, 87] width 234 height 30
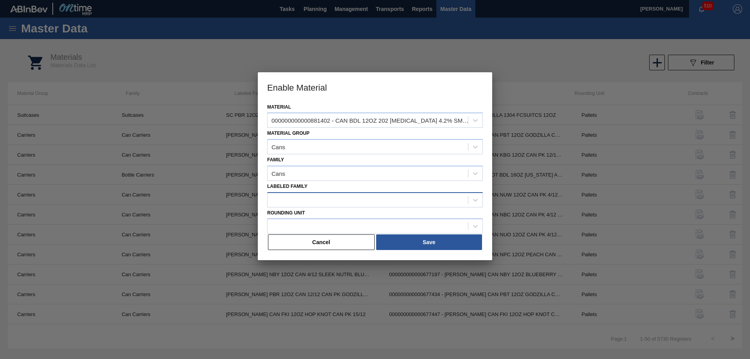
click at [292, 203] on div at bounding box center [368, 199] width 200 height 11
type Family "can bdl 12oz 202 bal"
click at [324, 244] on button "Cancel" at bounding box center [321, 242] width 107 height 16
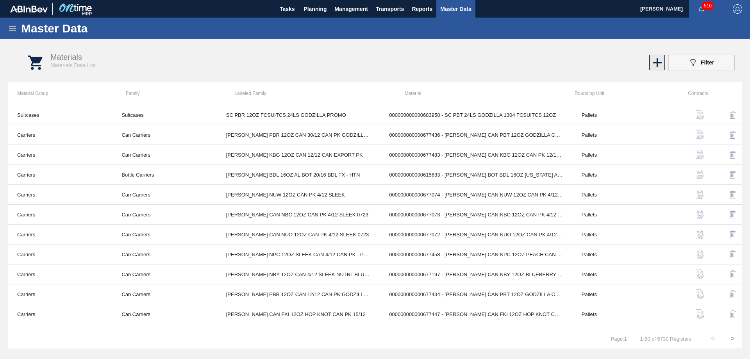
click at [658, 64] on icon at bounding box center [657, 62] width 15 height 15
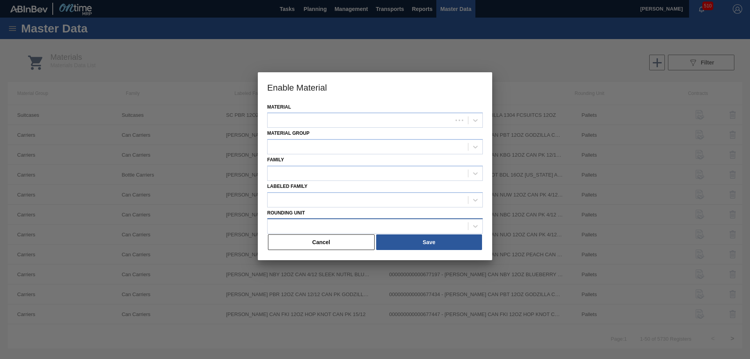
click at [318, 226] on div at bounding box center [368, 226] width 200 height 11
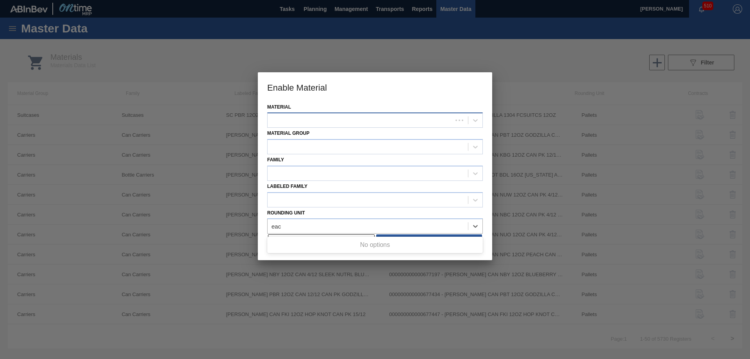
type Unit "eac"
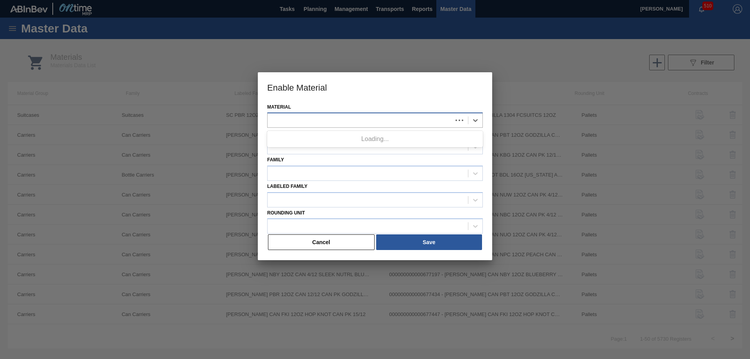
click at [322, 121] on div at bounding box center [360, 120] width 185 height 11
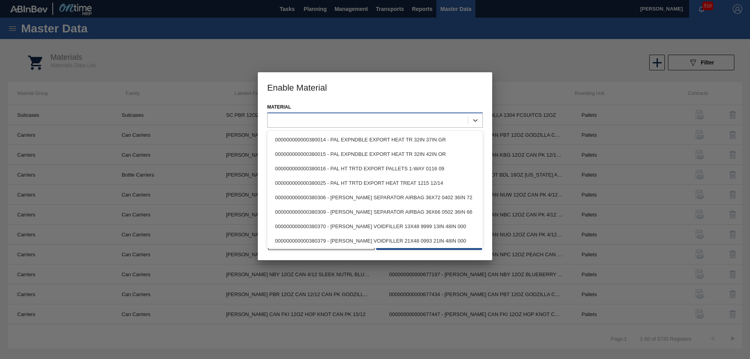
click at [285, 123] on div at bounding box center [368, 120] width 200 height 11
paste input "881402"
type input "881402"
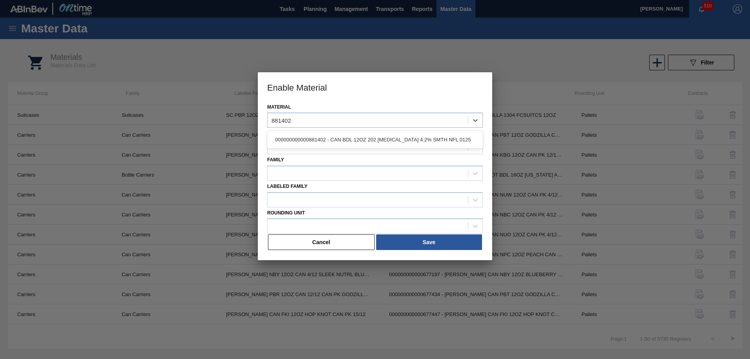
drag, startPoint x: 294, startPoint y: 136, endPoint x: 294, endPoint y: 142, distance: 6.2
click at [294, 136] on div "000000000000881402 - CAN BDL 12OZ 202 BAL 4.2% SMTH NFL 0125" at bounding box center [375, 139] width 216 height 14
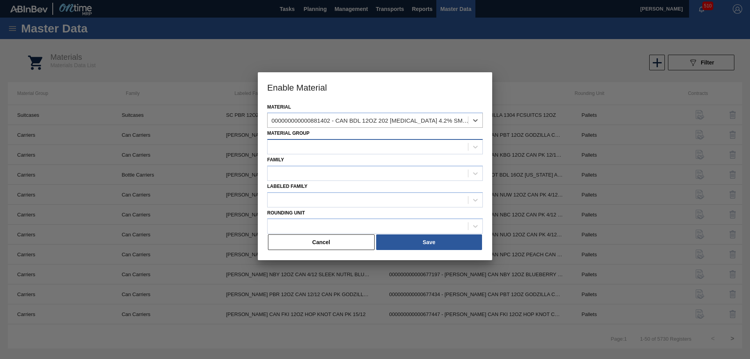
click at [292, 147] on div at bounding box center [368, 146] width 200 height 11
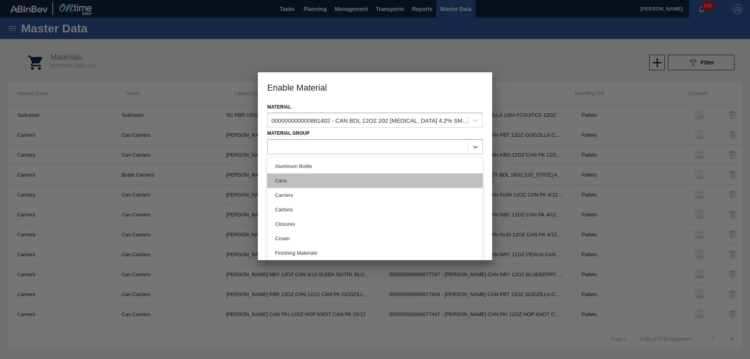
click at [293, 180] on div "Cans" at bounding box center [375, 180] width 216 height 14
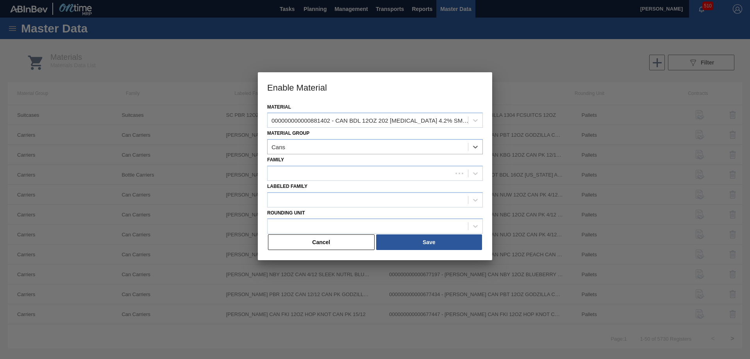
click at [297, 189] on div "Labeled Family" at bounding box center [375, 194] width 216 height 27
click at [292, 174] on div at bounding box center [360, 173] width 185 height 11
drag, startPoint x: 291, startPoint y: 194, endPoint x: 293, endPoint y: 203, distance: 9.3
click at [292, 195] on div "Cans" at bounding box center [375, 193] width 216 height 14
click at [294, 205] on div at bounding box center [360, 199] width 185 height 11
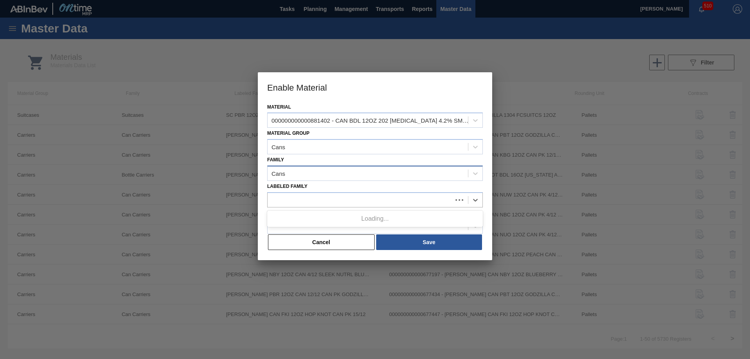
click at [339, 174] on div "Cans" at bounding box center [368, 173] width 200 height 11
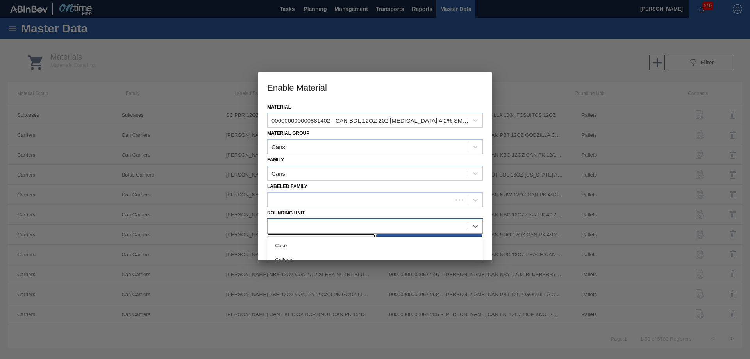
click at [296, 232] on div at bounding box center [375, 225] width 216 height 15
type Unit "ea"
click at [327, 216] on div "Rounding Unit option MD-EA focused, 1 of 1. 1 result available for search term …" at bounding box center [375, 220] width 216 height 27
click at [342, 230] on div at bounding box center [368, 226] width 200 height 11
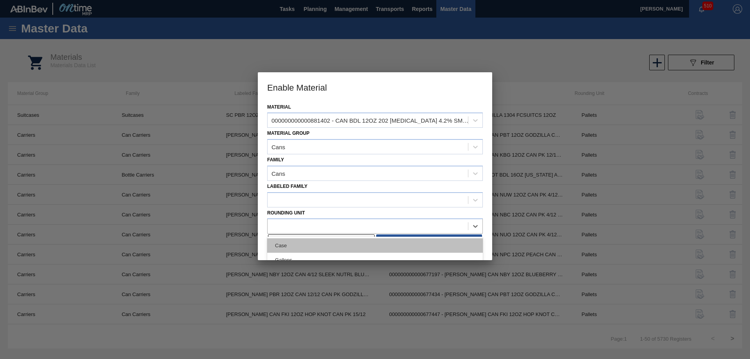
scroll to position [16, 0]
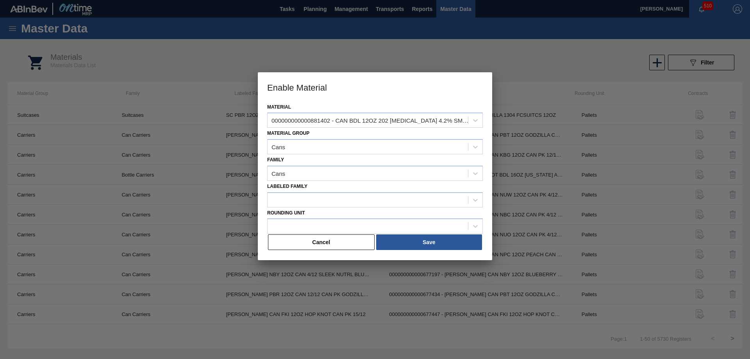
click at [346, 211] on div "Rounding Unit" at bounding box center [375, 220] width 216 height 27
click at [320, 227] on div at bounding box center [368, 226] width 200 height 11
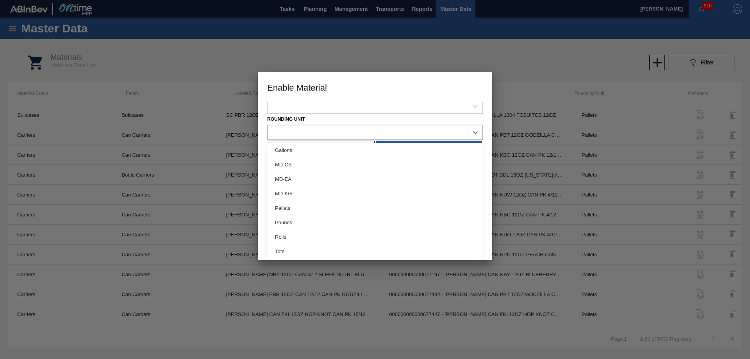
scroll to position [0, 0]
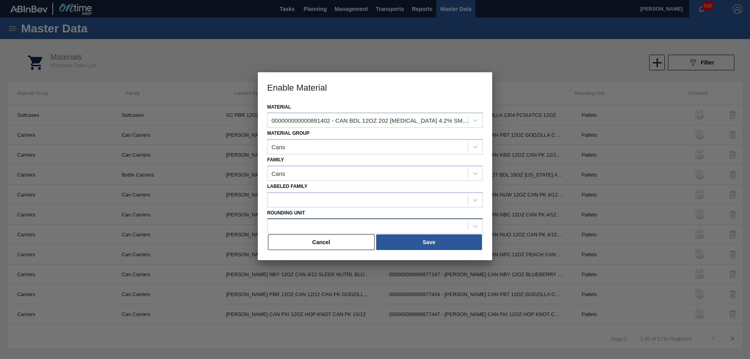
click at [306, 228] on div at bounding box center [368, 226] width 200 height 11
drag, startPoint x: 321, startPoint y: 241, endPoint x: 492, endPoint y: 169, distance: 185.7
click at [321, 241] on button "Cancel" at bounding box center [321, 242] width 107 height 16
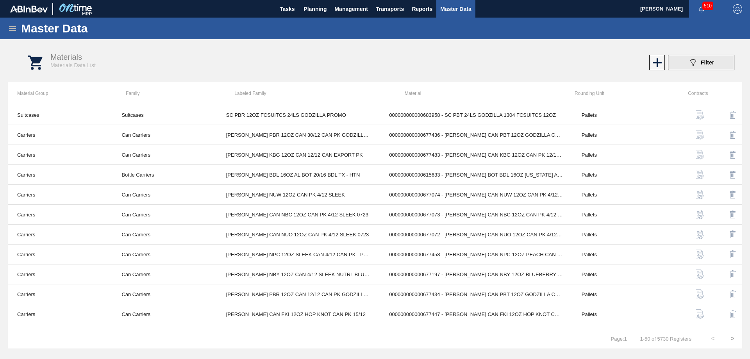
click at [704, 62] on span "Filter" at bounding box center [707, 62] width 13 height 6
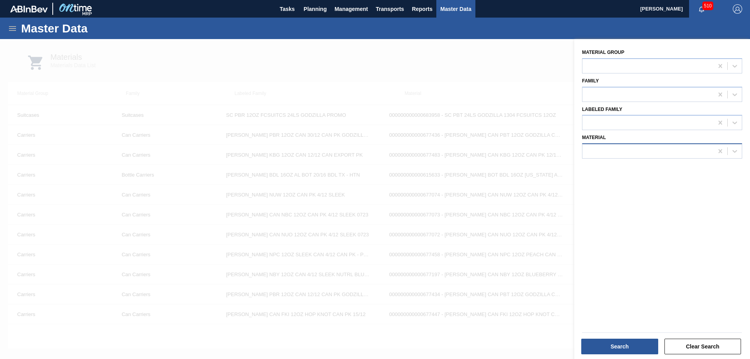
click at [623, 153] on div at bounding box center [647, 151] width 131 height 11
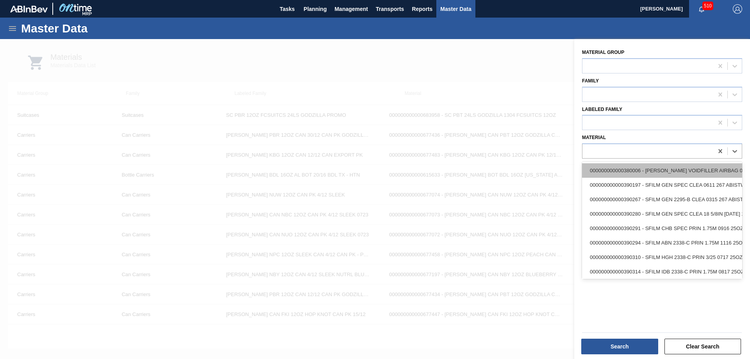
paste input "749517"
type input "749517"
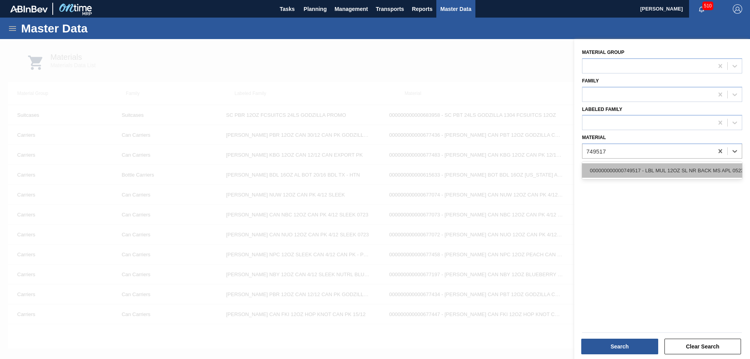
click at [636, 170] on div "000000000000749517 - LBL MUL 12OZ SL NR BACK MS APL 0523 #7 4" at bounding box center [662, 170] width 160 height 14
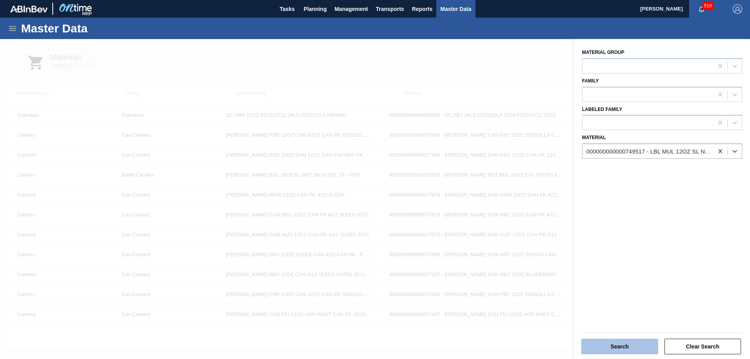
click at [619, 345] on button "Search" at bounding box center [619, 347] width 77 height 16
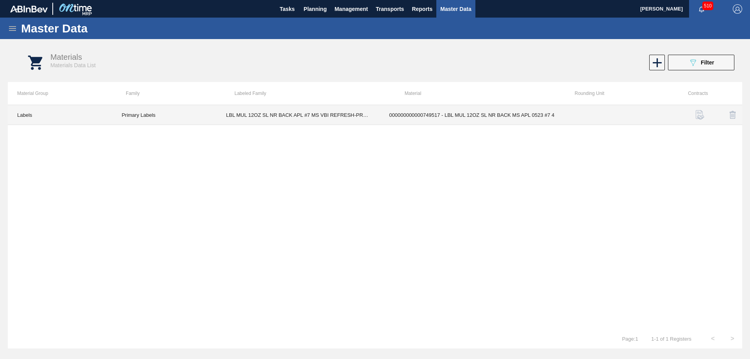
click at [294, 104] on th "Labeled Family" at bounding box center [310, 93] width 170 height 23
click at [294, 114] on td "LBL MUL 12OZ SL NR BACK APL #7 MS VBI REFRESH-PROJECT SWOOSH" at bounding box center [298, 115] width 163 height 20
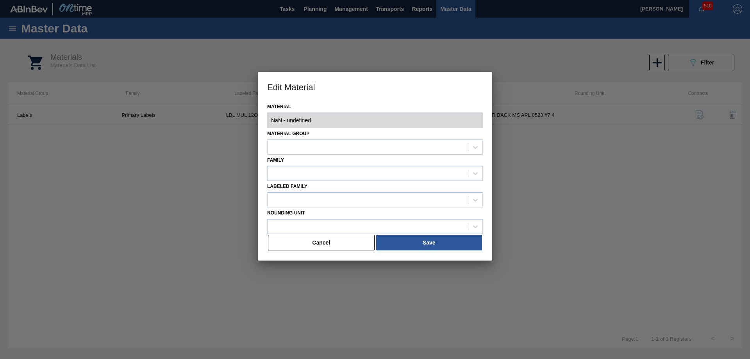
type input "749517 - 000000000000749517 - LBL MUL 12OZ SL NR BACK MS APL 0523 #7 4"
click at [353, 89] on h3 "Edit Material" at bounding box center [375, 87] width 234 height 30
click at [313, 246] on button "Cancel" at bounding box center [321, 243] width 107 height 16
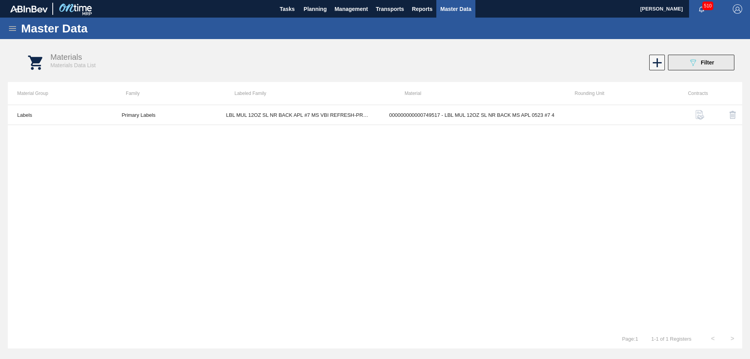
click at [710, 60] on span "Filter" at bounding box center [707, 62] width 13 height 6
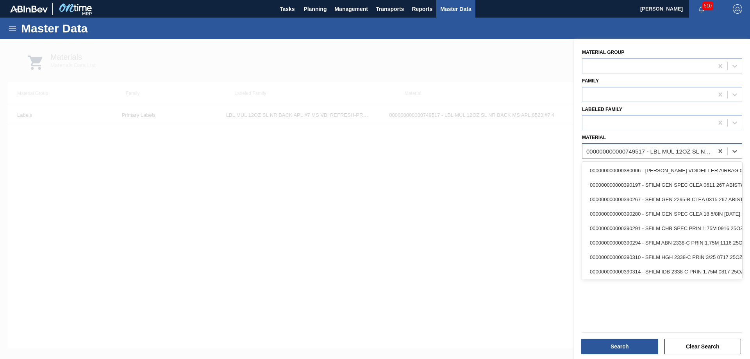
click at [652, 148] on div "000000000000749517 - LBL MUL 12OZ SL NR BACK MS APL 0523 #7 4" at bounding box center [650, 151] width 128 height 7
paste input "749527"
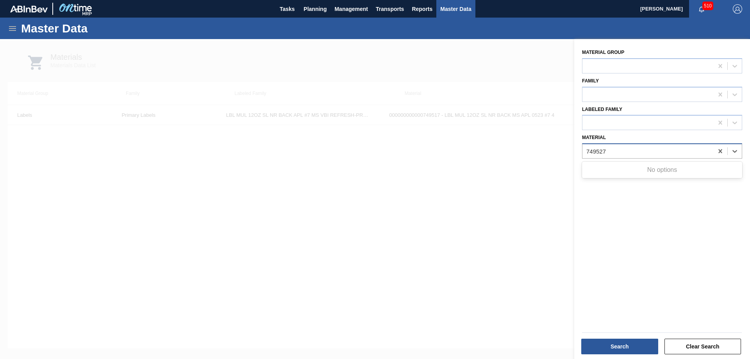
type input "749527"
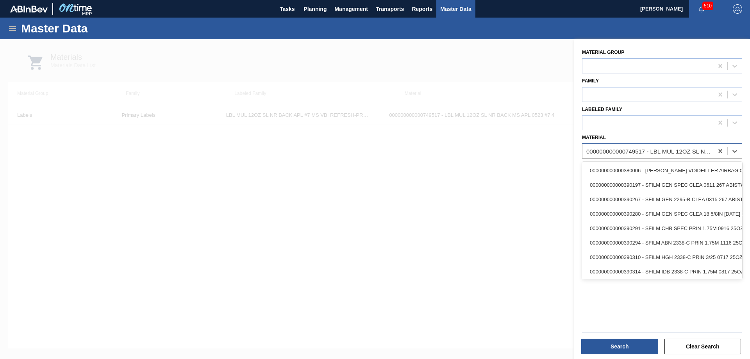
click at [648, 153] on div "000000000000749517 - LBL MUL 12OZ SL NR BACK MS APL 0523 #7 4" at bounding box center [650, 151] width 128 height 7
paste input "749710"
type input "749710"
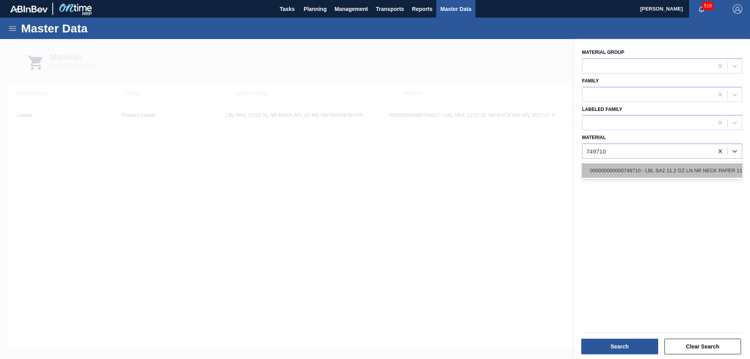
click at [646, 169] on div "000000000000749710 - LBL SA2 11.2 OZ LN NR NECK PAPER 1123 #3" at bounding box center [662, 170] width 160 height 14
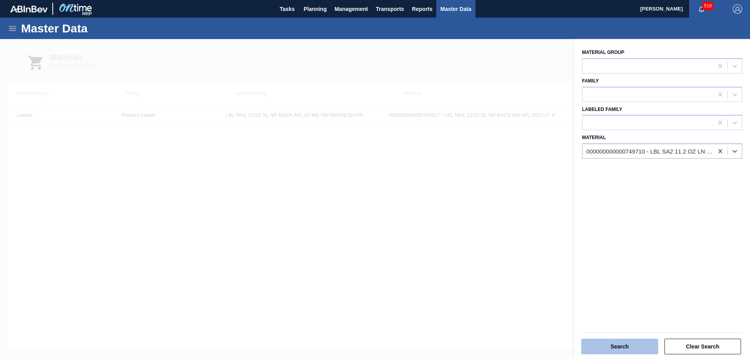
click at [611, 347] on button "Search" at bounding box center [619, 347] width 77 height 16
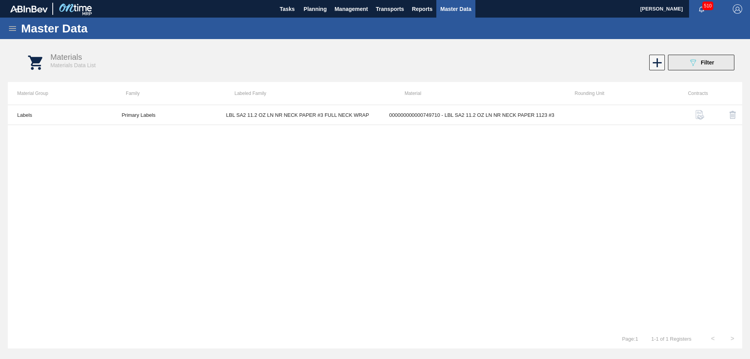
click at [694, 57] on button "089F7B8B-B2A5-4AFE-B5C0-19BA573D28AC Filter" at bounding box center [701, 63] width 66 height 16
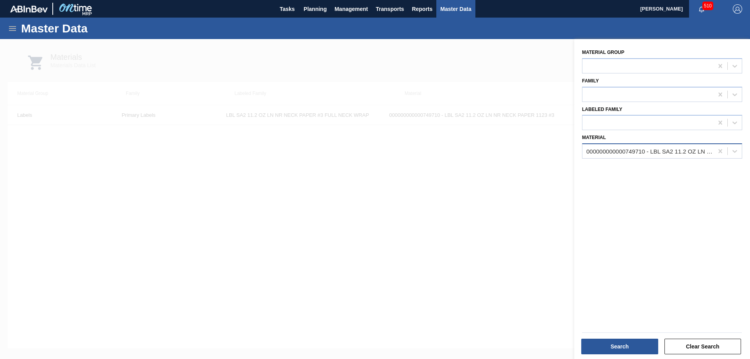
click at [636, 148] on div "000000000000749710 - LBL SA2 11.2 OZ LN NR NECK PAPER 1123 #3" at bounding box center [650, 151] width 128 height 7
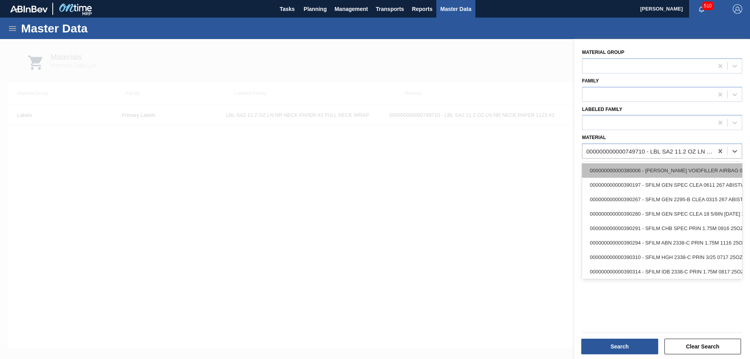
paste input "747792"
type input "747792"
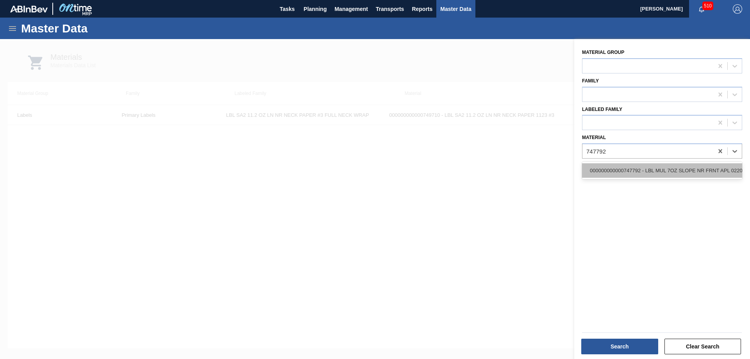
click at [637, 171] on div "000000000000747792 - LBL MUL 7OZ SLOPE NR FRNT APL 0220 #8 BE" at bounding box center [662, 170] width 160 height 14
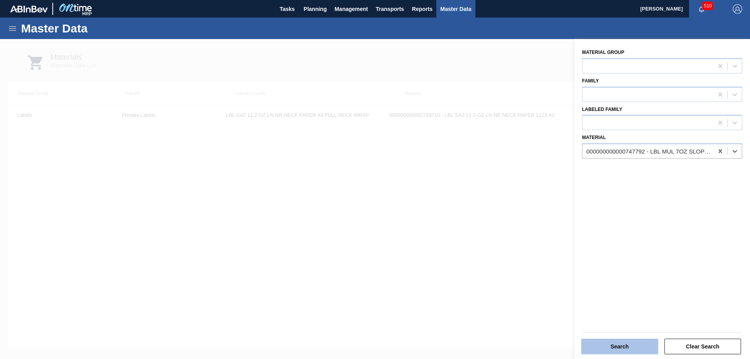
click at [619, 344] on button "Search" at bounding box center [619, 347] width 77 height 16
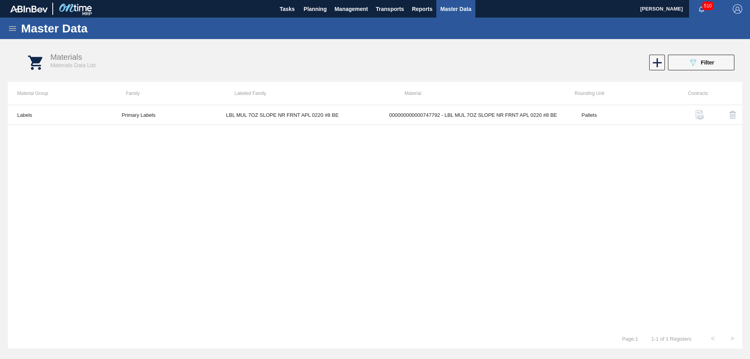
click at [333, 205] on div "Labels Primary Labels LBL MUL 7OZ SLOPE NR FRNT APL 0220 #8 BE 0000000000007477…" at bounding box center [375, 217] width 734 height 224
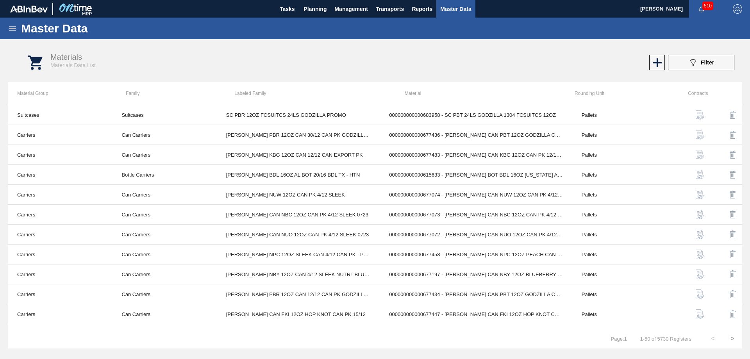
click at [14, 25] on icon at bounding box center [12, 28] width 9 height 9
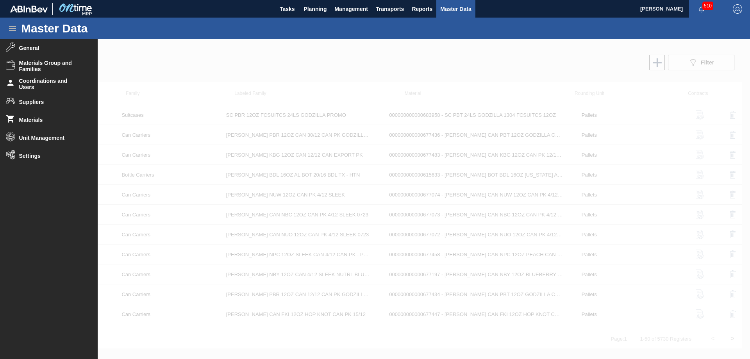
click at [173, 73] on div at bounding box center [375, 199] width 750 height 320
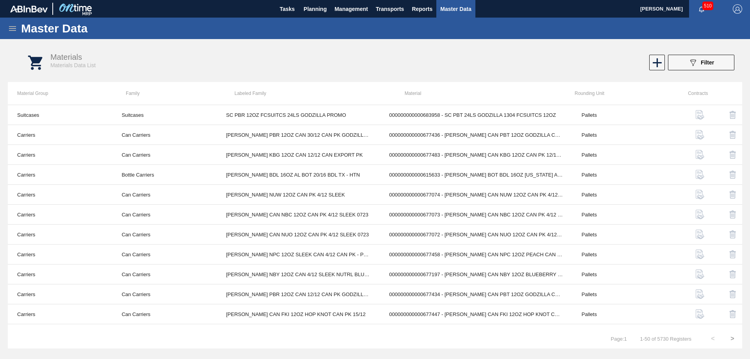
click at [11, 29] on icon at bounding box center [12, 28] width 9 height 9
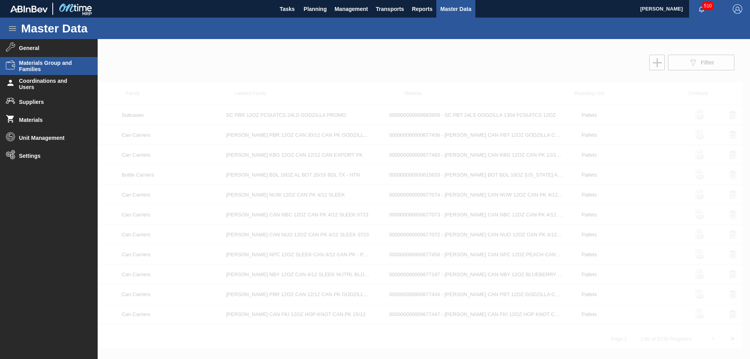
click at [30, 65] on span "Materials Group and Families" at bounding box center [51, 66] width 64 height 12
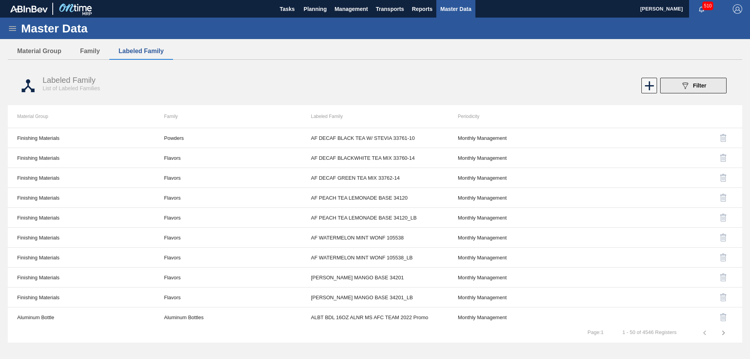
click at [667, 87] on button "089F7B8B-B2A5-4AFE-B5C0-19BA573D28AC Filter" at bounding box center [693, 86] width 66 height 16
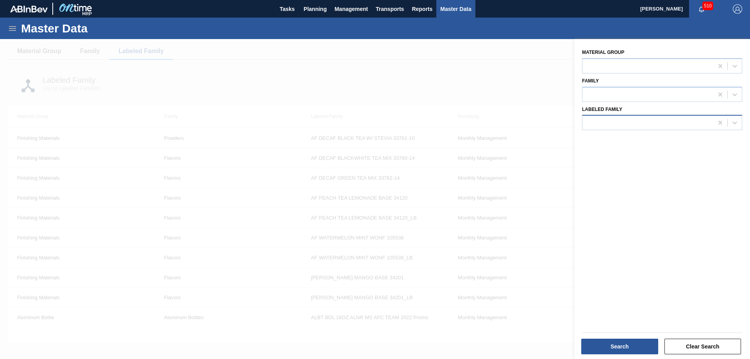
click at [607, 123] on div at bounding box center [647, 122] width 131 height 11
paste Family "CAN BDL 12OZ 202 [MEDICAL_DATA] 4.2% SMTH NFL 0125"
type Family "CAN BDL 12OZ 202 [MEDICAL_DATA] 4.2% SMTH NFL 0125"
click at [700, 345] on button "Clear Search" at bounding box center [702, 347] width 77 height 16
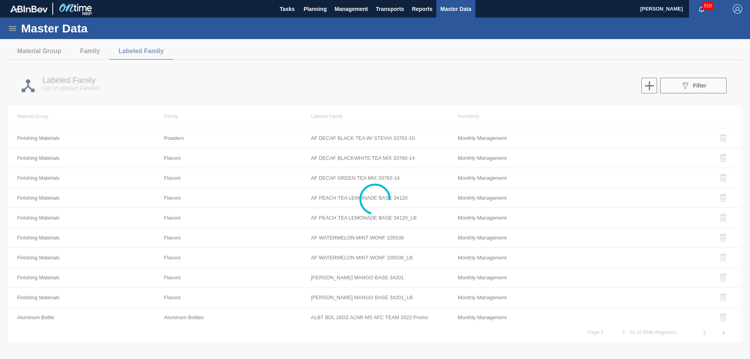
click at [644, 88] on div at bounding box center [375, 199] width 750 height 320
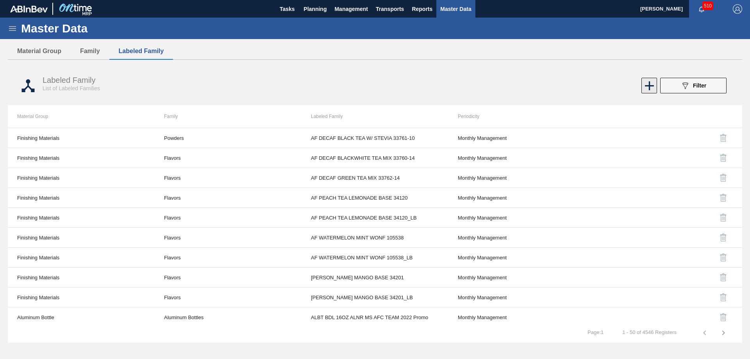
click at [644, 87] on icon at bounding box center [649, 85] width 15 height 15
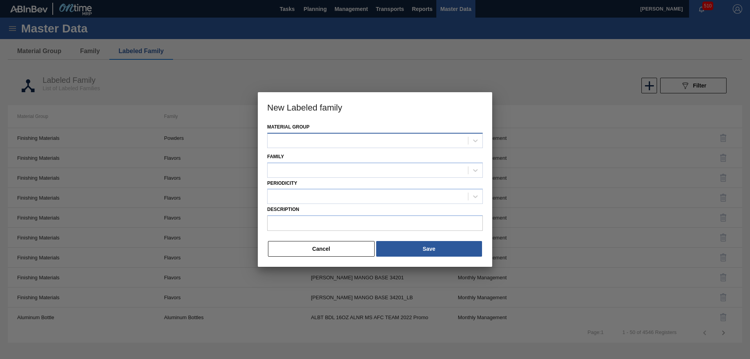
click at [317, 143] on div at bounding box center [368, 140] width 200 height 11
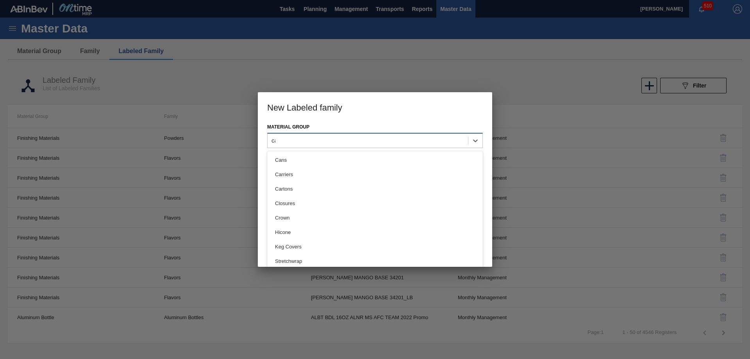
type Group "can"
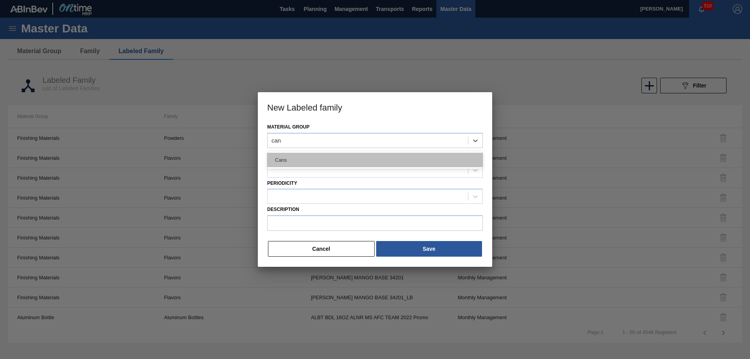
click at [305, 158] on div "Cans" at bounding box center [375, 160] width 216 height 14
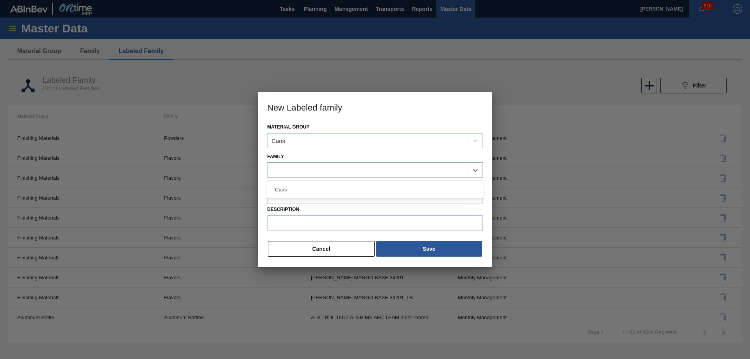
click at [301, 171] on div at bounding box center [368, 169] width 200 height 11
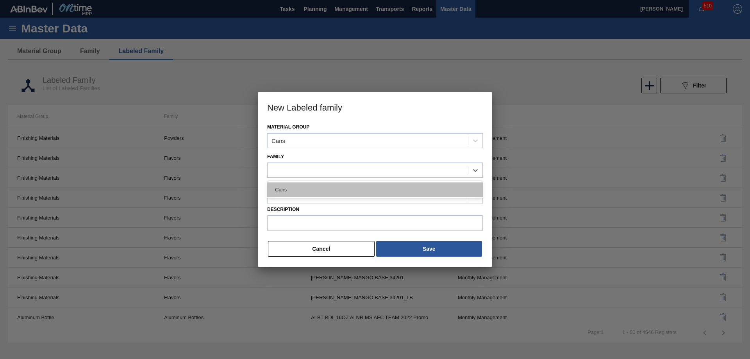
click at [296, 191] on div "Cans" at bounding box center [375, 189] width 216 height 14
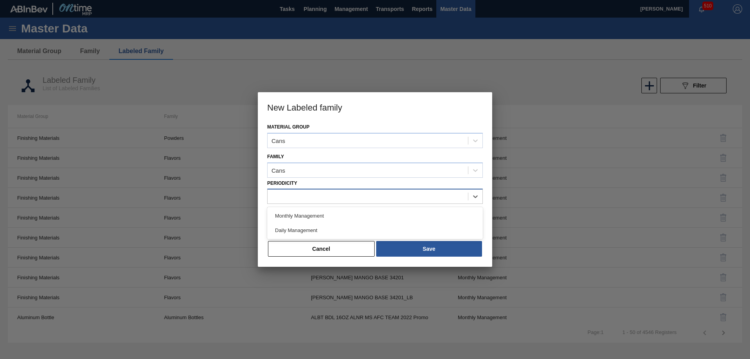
click at [296, 200] on div at bounding box center [368, 196] width 200 height 11
click at [295, 215] on div "Monthly Management" at bounding box center [375, 216] width 216 height 14
click at [296, 225] on input "Description" at bounding box center [375, 223] width 216 height 16
paste input "CAN BDL 12OZ 202 [MEDICAL_DATA] 4.2% SMTH NFL 0125"
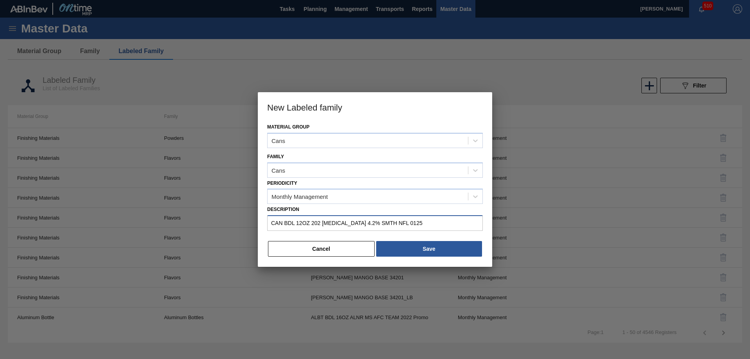
type input "CAN BDL 12OZ 202 [MEDICAL_DATA] 4.2% SMTH NFL 0125"
click at [302, 247] on button "Cancel" at bounding box center [321, 249] width 107 height 16
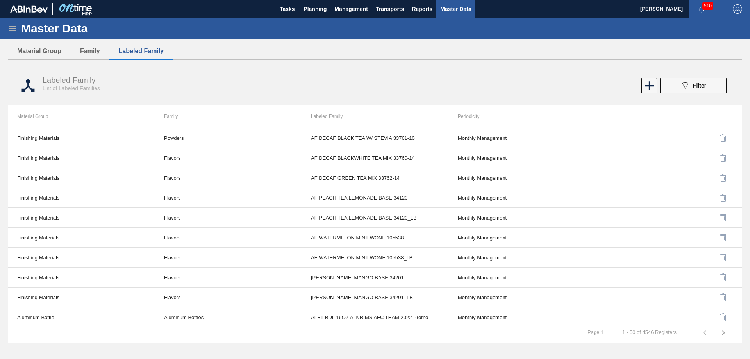
click at [13, 28] on icon at bounding box center [12, 28] width 9 height 9
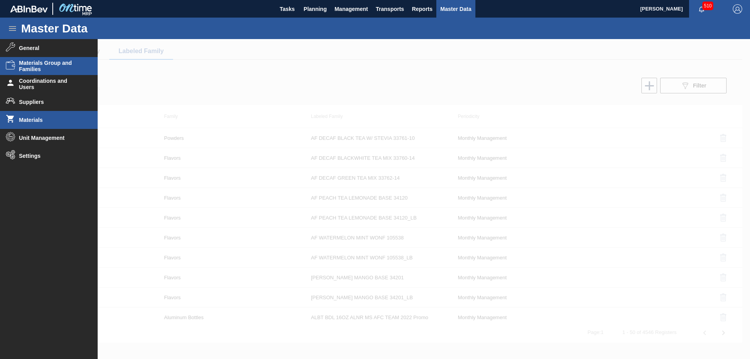
click at [50, 116] on li "Materials" at bounding box center [49, 120] width 98 height 18
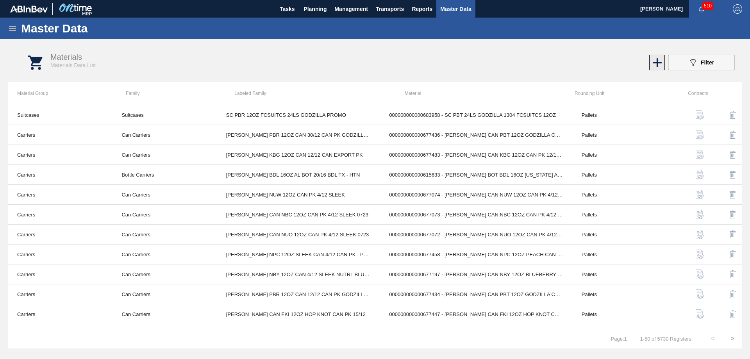
click at [658, 66] on icon at bounding box center [657, 62] width 15 height 15
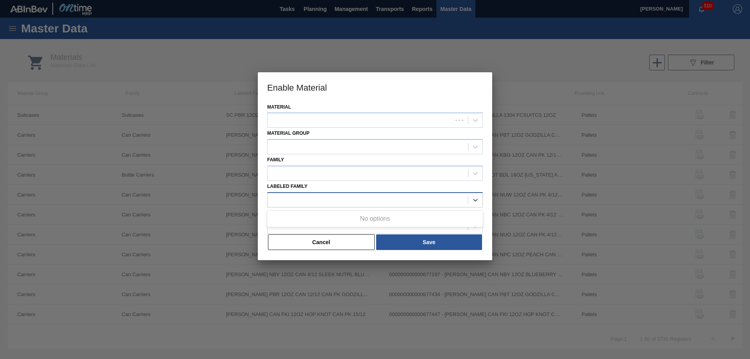
click at [314, 198] on div at bounding box center [368, 199] width 200 height 11
click at [389, 96] on h3 "Enable Material" at bounding box center [375, 87] width 234 height 30
click at [309, 233] on div at bounding box center [375, 225] width 216 height 15
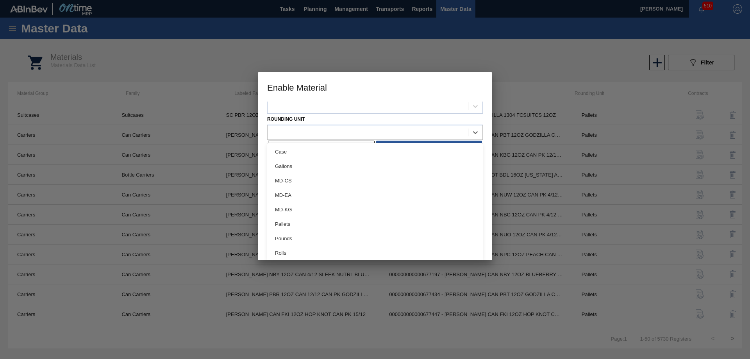
click at [365, 118] on div "Material Material Group Family Labeled Family Rounding Unit option Case focused…" at bounding box center [375, 181] width 234 height 159
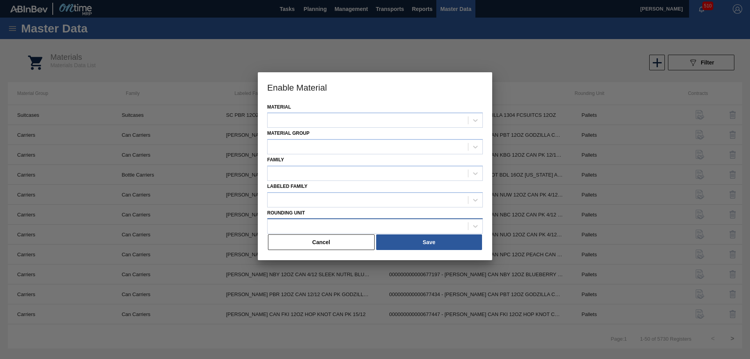
click at [318, 226] on div at bounding box center [368, 226] width 200 height 11
click at [475, 223] on icon at bounding box center [475, 226] width 8 height 8
click at [332, 239] on button "Cancel" at bounding box center [321, 242] width 107 height 16
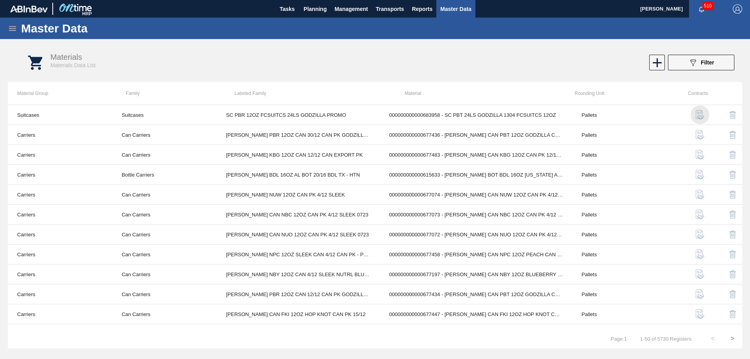
click at [700, 114] on img "button" at bounding box center [699, 114] width 9 height 9
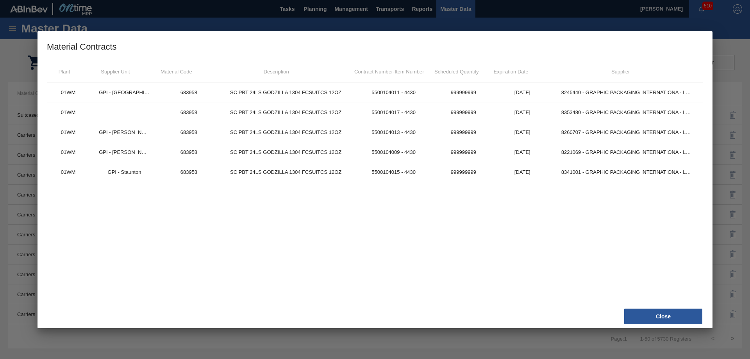
click at [575, 341] on div at bounding box center [375, 179] width 750 height 359
click at [269, 341] on div at bounding box center [375, 179] width 750 height 359
click at [641, 316] on button "Close" at bounding box center [663, 317] width 78 height 16
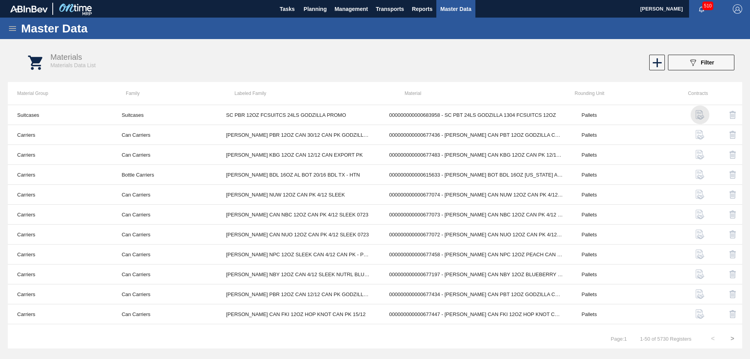
click at [698, 117] on img "button" at bounding box center [699, 114] width 9 height 9
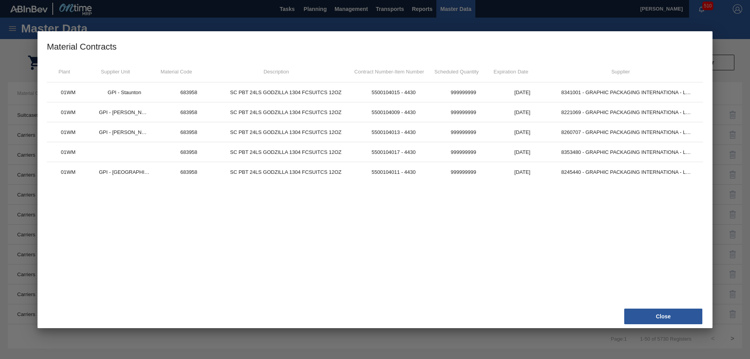
click at [639, 320] on button "Close" at bounding box center [663, 317] width 78 height 16
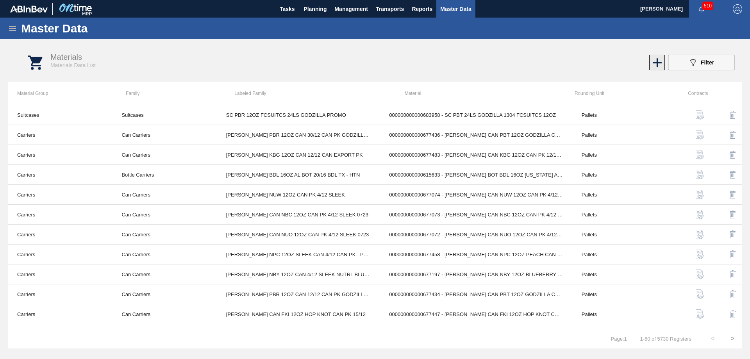
click at [658, 63] on icon at bounding box center [657, 62] width 15 height 15
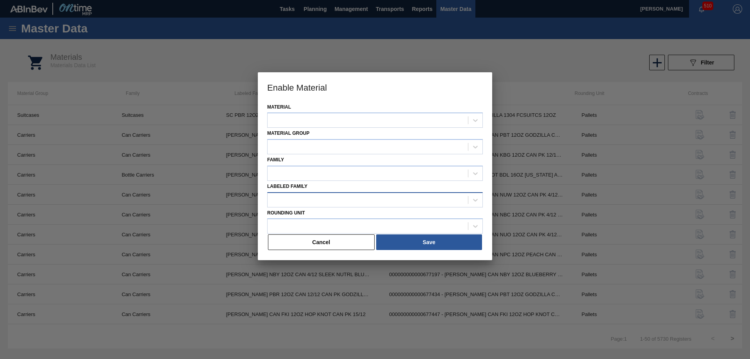
click at [309, 202] on div at bounding box center [368, 199] width 200 height 11
click at [354, 88] on h3 "Enable Material" at bounding box center [375, 87] width 234 height 30
click at [305, 227] on div at bounding box center [368, 226] width 200 height 11
click at [341, 242] on button "Cancel" at bounding box center [321, 242] width 107 height 16
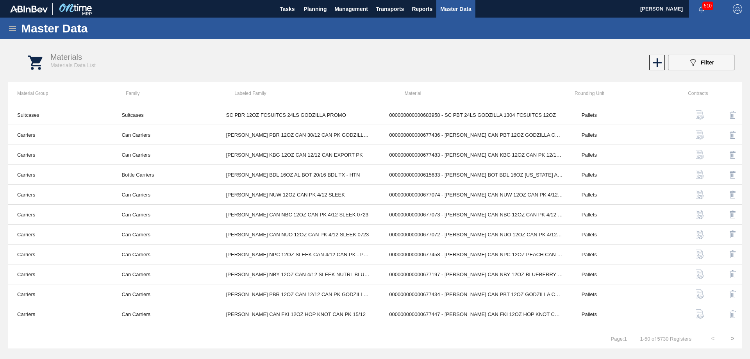
click at [11, 29] on icon at bounding box center [12, 28] width 9 height 9
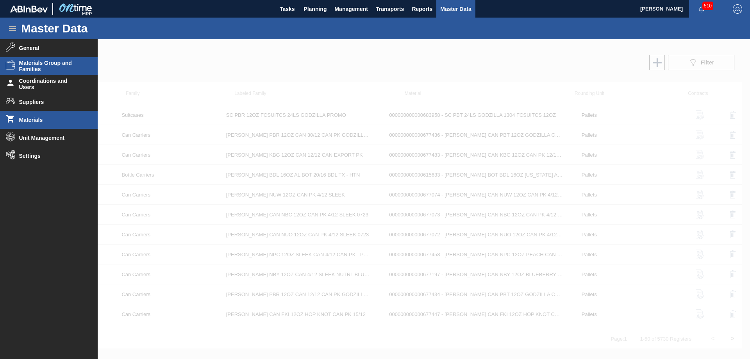
click at [29, 62] on span "Materials Group and Families" at bounding box center [51, 66] width 64 height 12
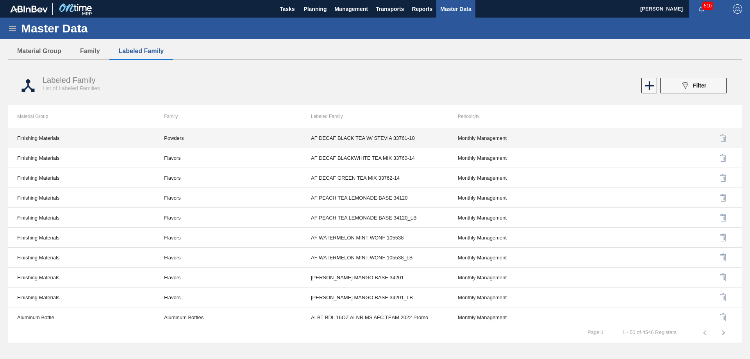
click at [403, 137] on td "AF DECAF BLACK TEA W/ STEVIA 33761-10" at bounding box center [375, 138] width 147 height 20
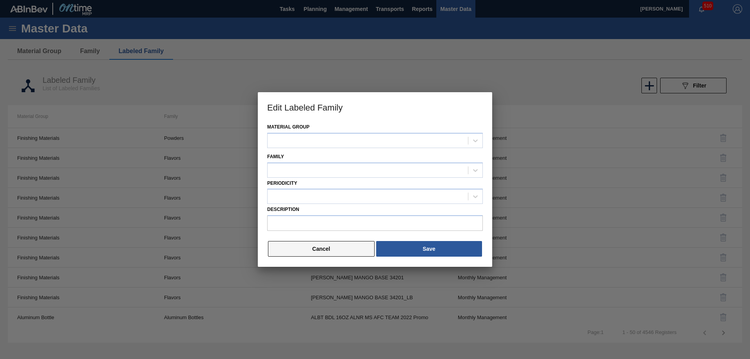
click at [336, 248] on button "Cancel" at bounding box center [321, 249] width 107 height 16
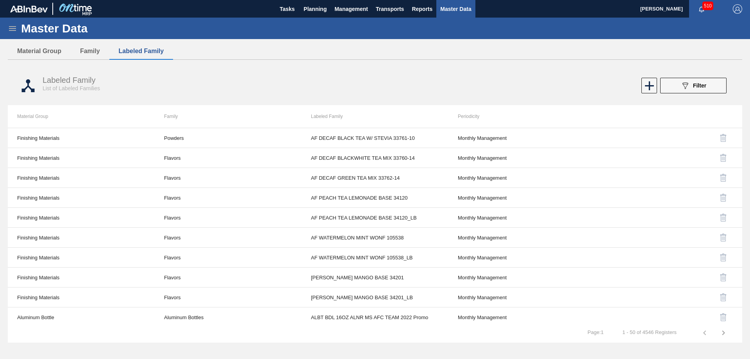
click at [8, 27] on icon at bounding box center [12, 28] width 9 height 9
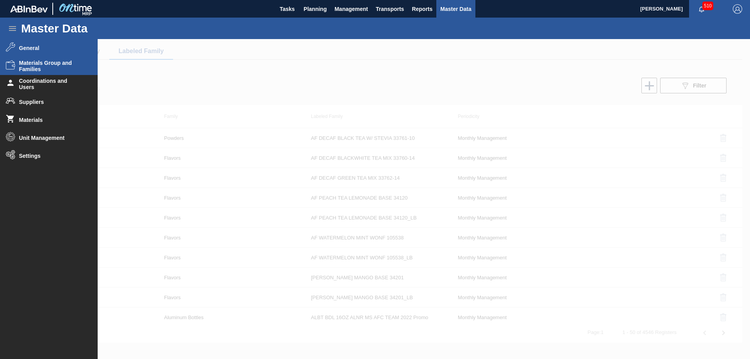
click at [32, 49] on span "General" at bounding box center [51, 48] width 64 height 6
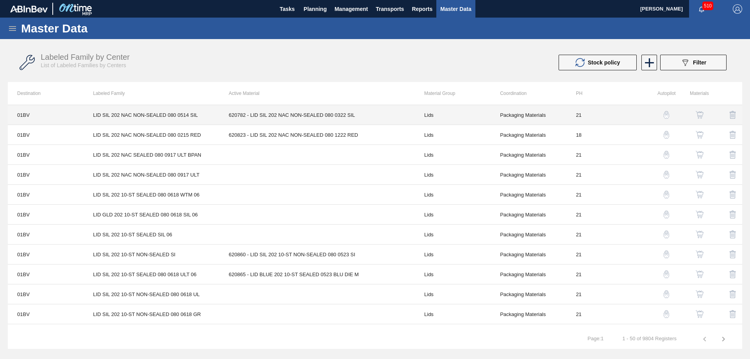
click at [515, 112] on td "Packaging Materials" at bounding box center [529, 115] width 76 height 20
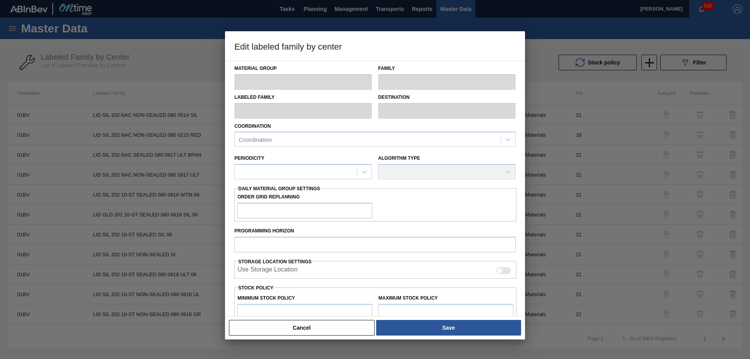
type input "Lids"
type input "Generic 202 Lid"
type input "LID SIL 202 NAC NON-SEALED 080 0514 SIL"
type input "01BV - [GEOGRAPHIC_DATA] Brewery"
type input "0"
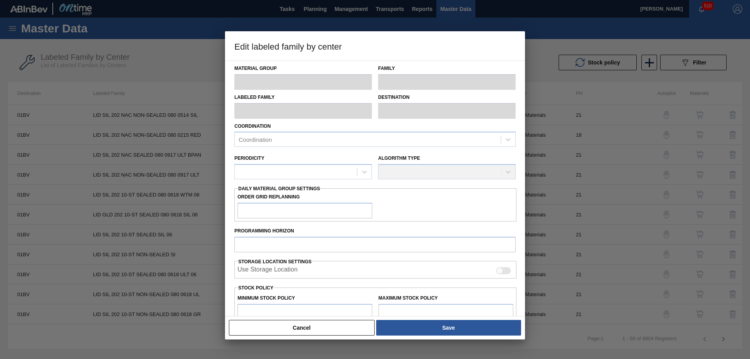
type input "21"
type input "1,157,500"
type input "6,482,000"
type input "10"
type input "1,689,950"
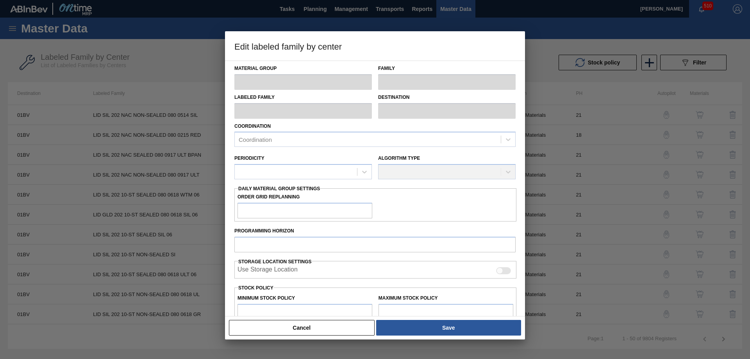
checkbox input "true"
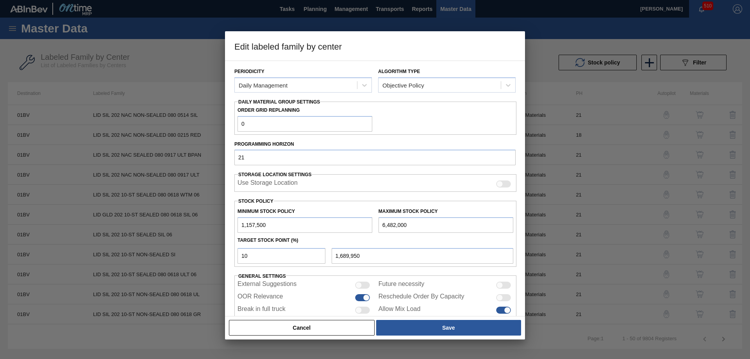
scroll to position [117, 0]
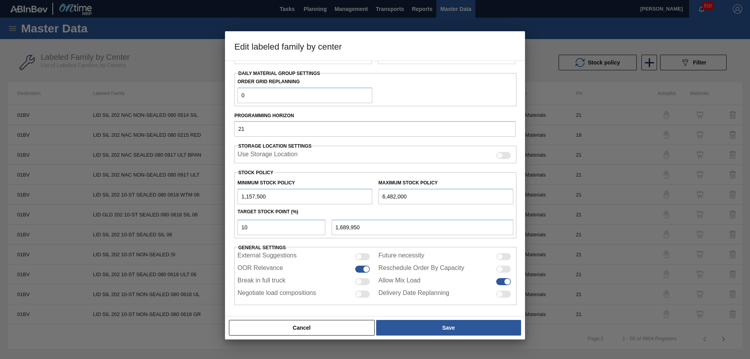
click at [302, 325] on button "Cancel" at bounding box center [302, 328] width 146 height 16
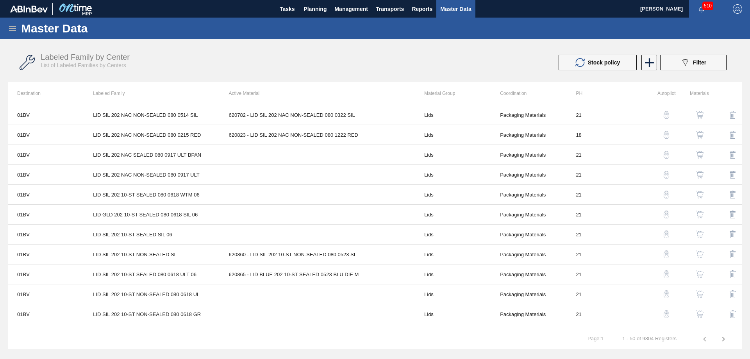
click at [698, 114] on img "button" at bounding box center [700, 115] width 8 height 8
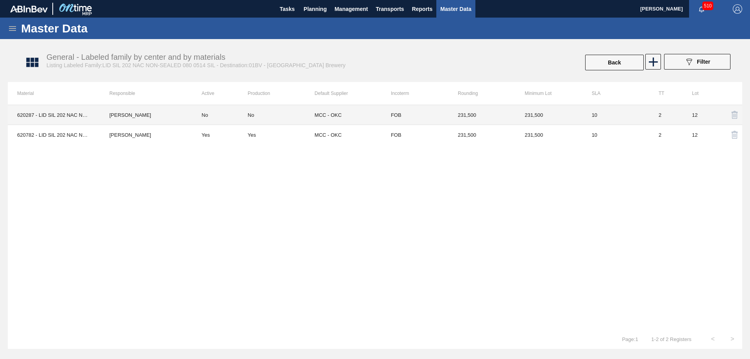
click at [396, 115] on td "FOB" at bounding box center [415, 115] width 67 height 20
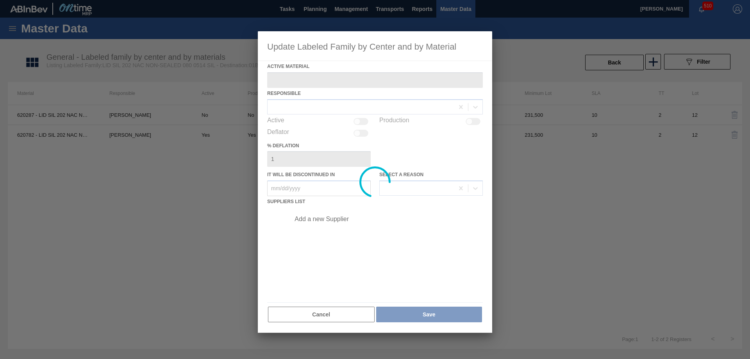
type Material "620287 - LID SIL 202 NAC NON-SEALED 080 0514 SIL"
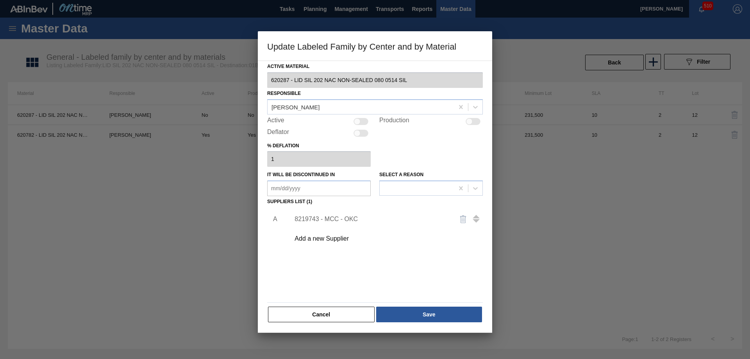
click at [345, 217] on div "8219743 - MCC - OKC" at bounding box center [370, 219] width 153 height 7
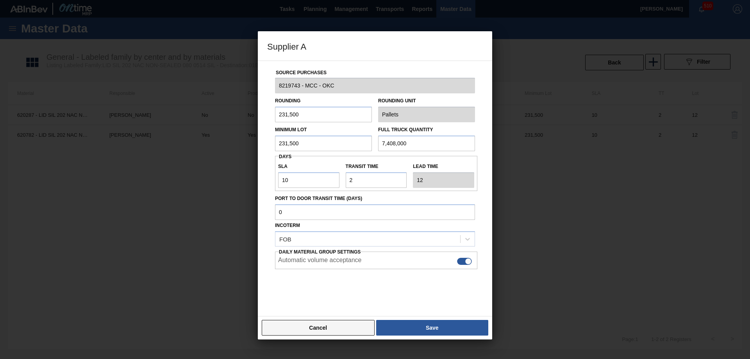
click at [322, 332] on button "Cancel" at bounding box center [318, 328] width 113 height 16
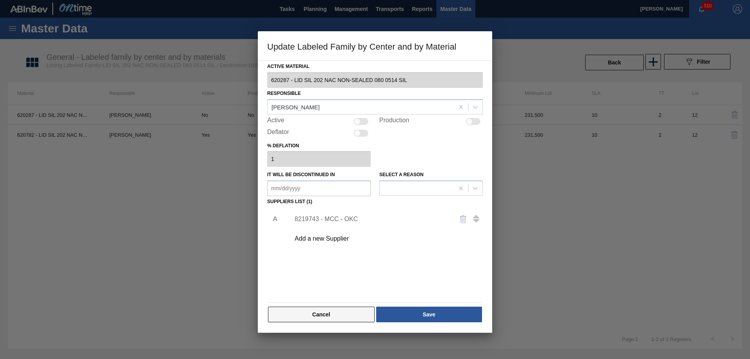
click at [332, 317] on button "Cancel" at bounding box center [321, 315] width 107 height 16
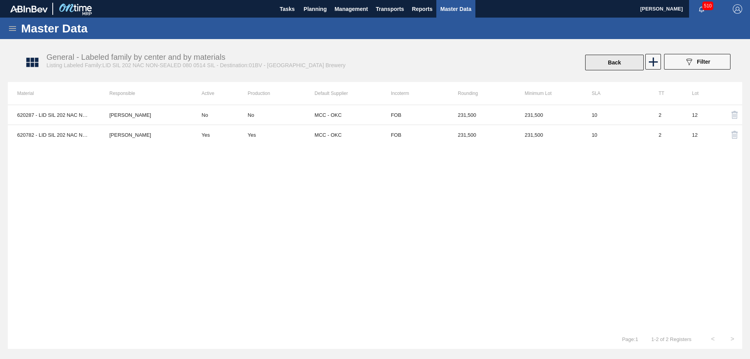
click at [622, 65] on button "Back" at bounding box center [614, 63] width 59 height 16
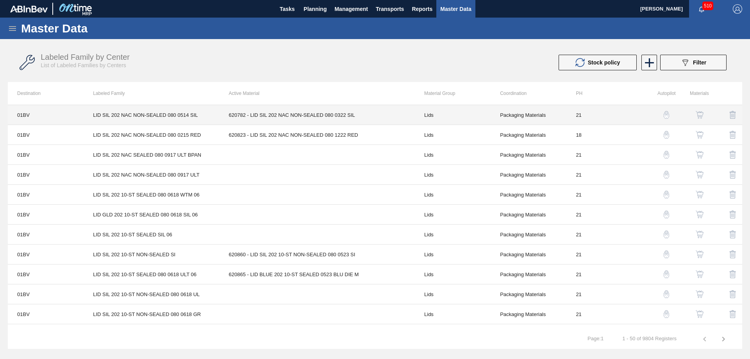
click at [576, 117] on td "21" at bounding box center [604, 115] width 76 height 20
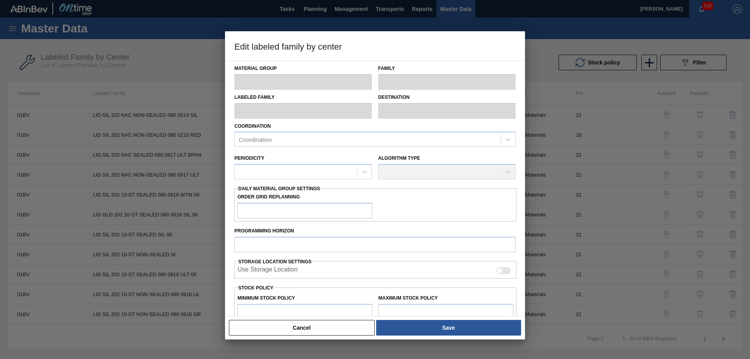
type input "Lids"
type input "Generic 202 Lid"
type input "LID SIL 202 NAC NON-SEALED 080 0514 SIL"
type input "01BV - [GEOGRAPHIC_DATA] Brewery"
type input "0"
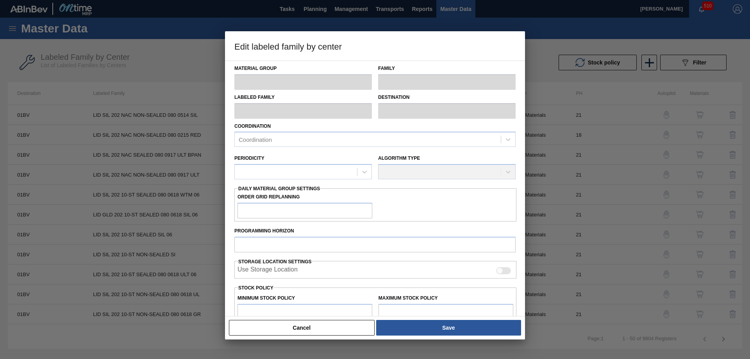
type input "21"
type input "1,157,500"
type input "6,482,000"
type input "10"
type input "1,689,950"
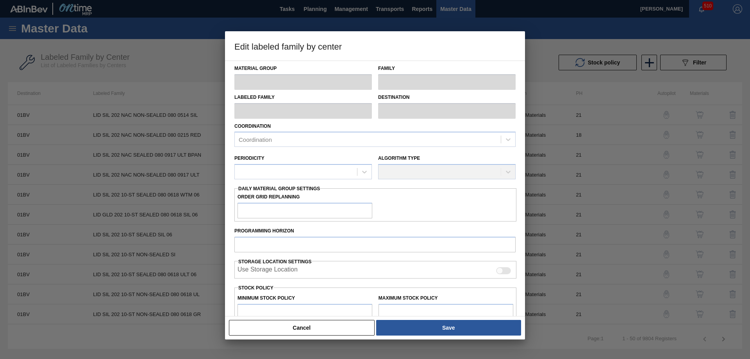
checkbox input "true"
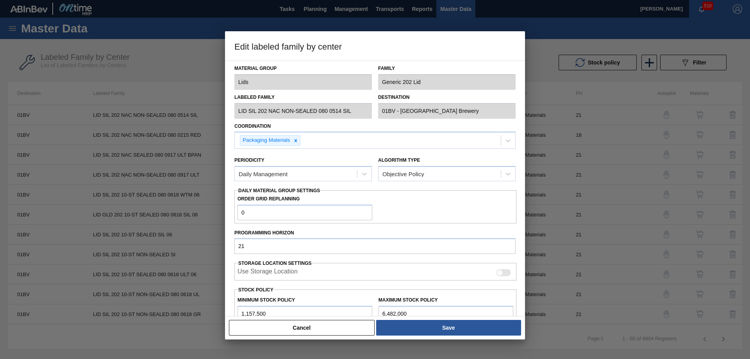
click at [302, 327] on button "Cancel" at bounding box center [302, 328] width 146 height 16
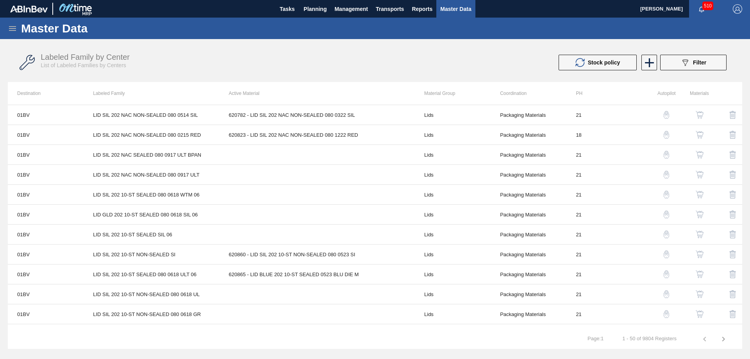
click at [698, 115] on img "button" at bounding box center [700, 115] width 8 height 8
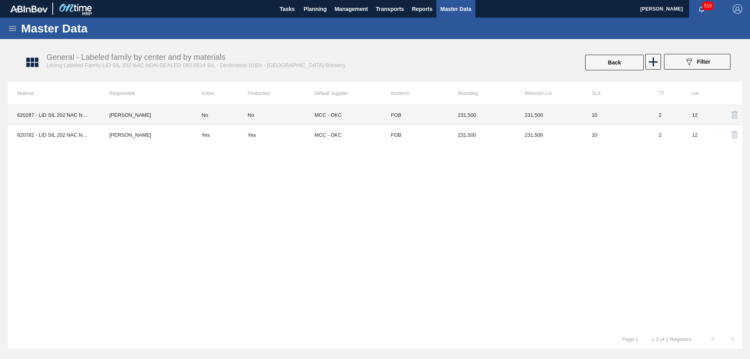
click at [330, 120] on td "MCC - OKC" at bounding box center [347, 115] width 67 height 20
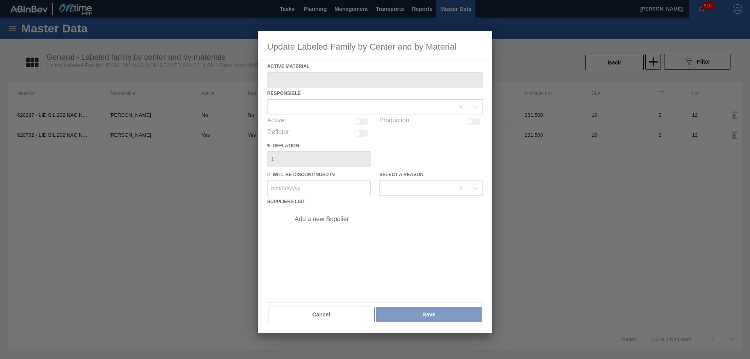
type Material "620287 - LID SIL 202 NAC NON-SEALED 080 0514 SIL"
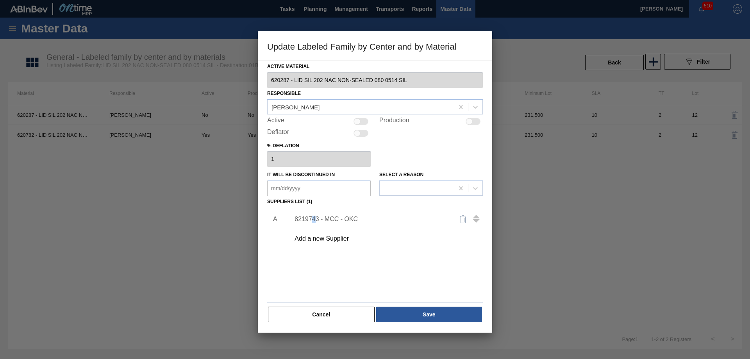
click at [314, 216] on div "8219743 - MCC - OKC" at bounding box center [370, 219] width 153 height 7
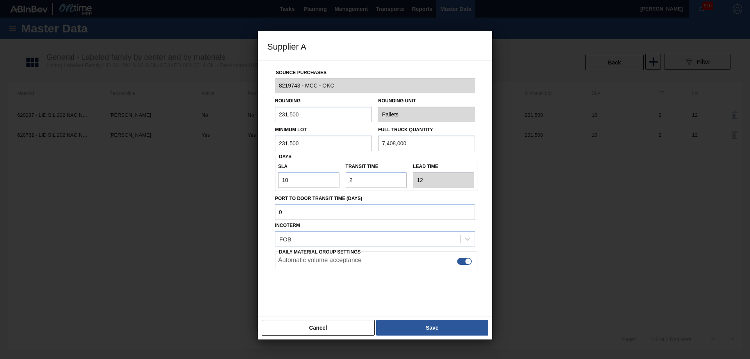
click at [310, 329] on button "Cancel" at bounding box center [318, 328] width 113 height 16
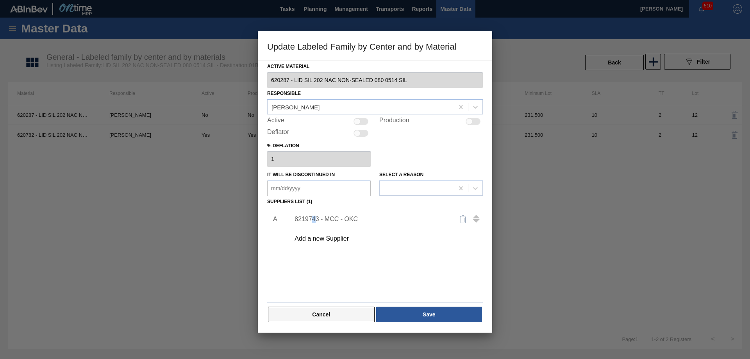
click at [308, 318] on button "Cancel" at bounding box center [321, 315] width 107 height 16
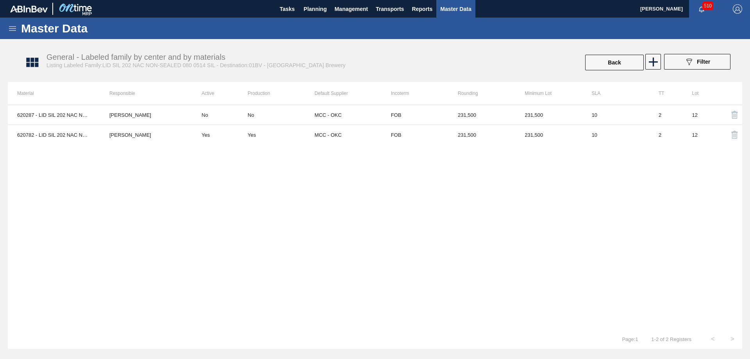
click at [9, 27] on icon at bounding box center [12, 28] width 9 height 9
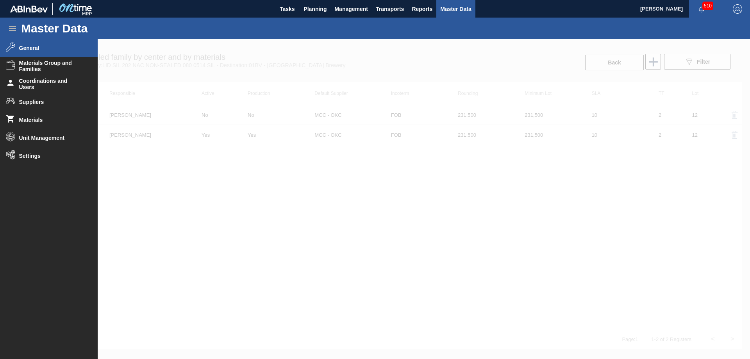
drag, startPoint x: 341, startPoint y: 184, endPoint x: 182, endPoint y: 154, distance: 161.3
click at [340, 184] on div at bounding box center [375, 199] width 750 height 320
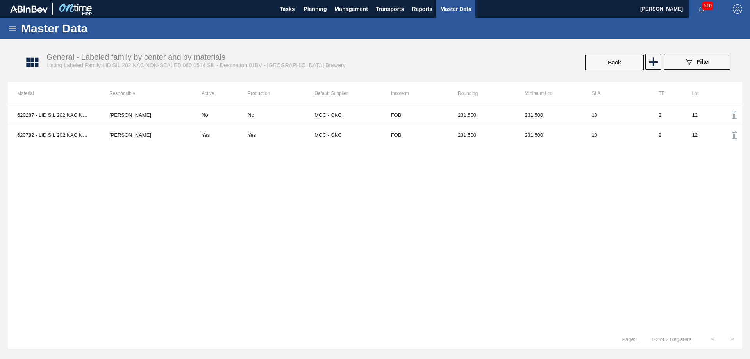
click at [10, 27] on icon at bounding box center [12, 28] width 7 height 5
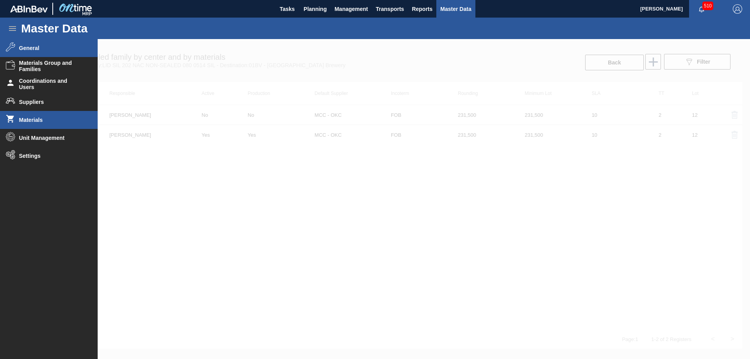
click at [27, 122] on span "Materials" at bounding box center [51, 120] width 64 height 6
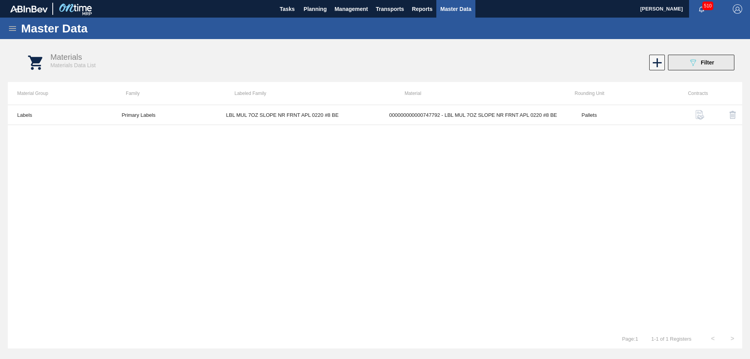
click at [722, 61] on button "089F7B8B-B2A5-4AFE-B5C0-19BA573D28AC Filter" at bounding box center [701, 63] width 66 height 16
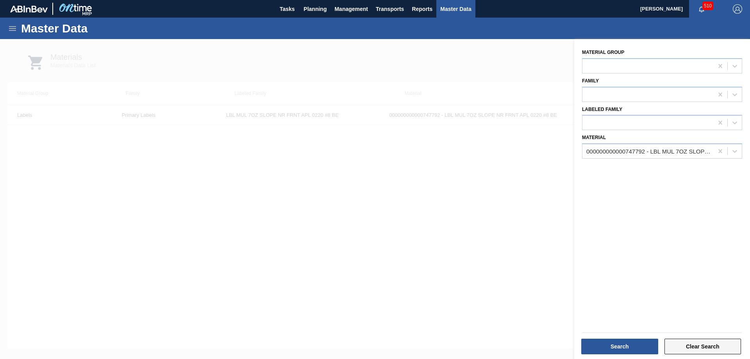
click at [692, 343] on button "Clear Search" at bounding box center [702, 347] width 77 height 16
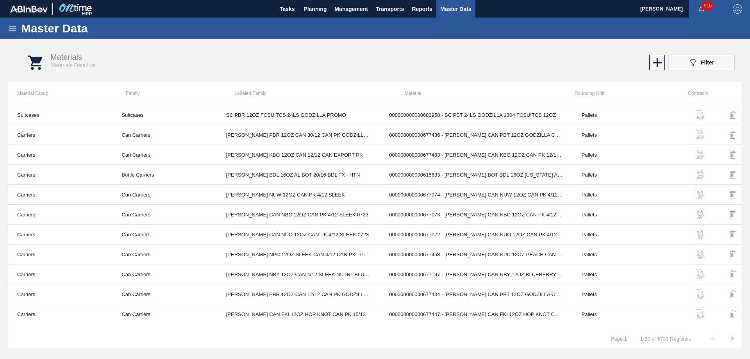
click at [696, 58] on icon "089F7B8B-B2A5-4AFE-B5C0-19BA573D28AC" at bounding box center [692, 62] width 9 height 9
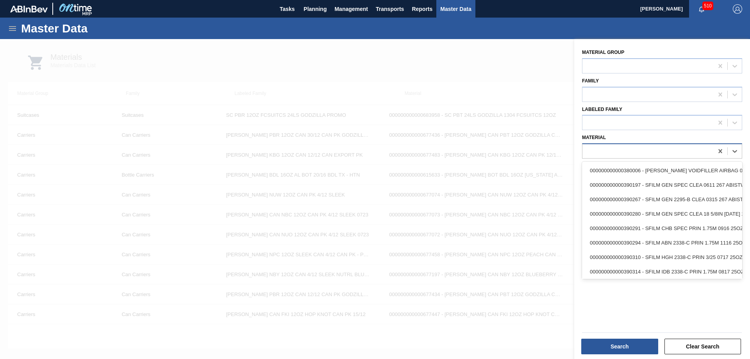
click at [601, 152] on div at bounding box center [647, 151] width 131 height 11
paste input "747792"
type input "747792"
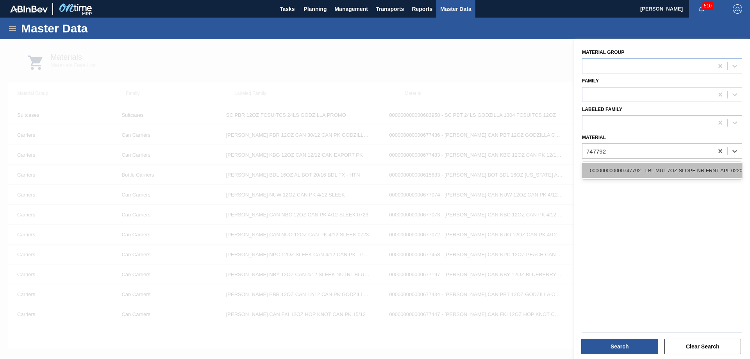
click at [620, 172] on div "000000000000747792 - LBL MUL 7OZ SLOPE NR FRNT APL 0220 #8 BE" at bounding box center [662, 170] width 160 height 14
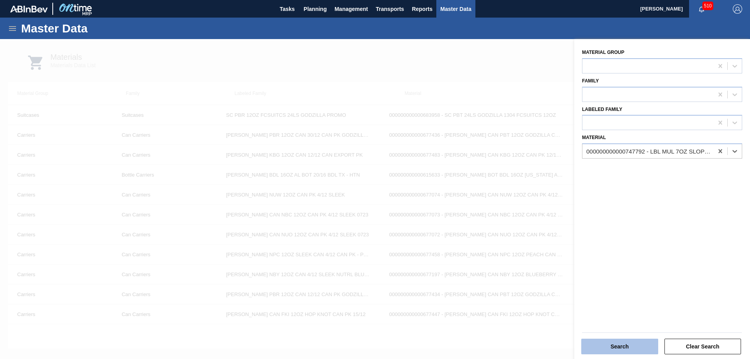
click at [618, 345] on button "Search" at bounding box center [619, 347] width 77 height 16
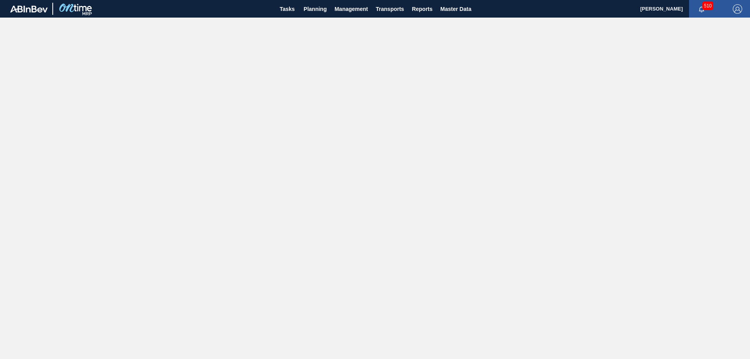
drag, startPoint x: 277, startPoint y: 28, endPoint x: 303, endPoint y: 64, distance: 44.8
click at [277, 28] on main "Tasks Planning Management Transports Reports Master Data [PERSON_NAME] 510 Mark…" at bounding box center [375, 179] width 750 height 359
click at [543, 24] on main "Tasks Planning Management Transports Reports Master Data Pamella Silva Pinheiro…" at bounding box center [375, 179] width 750 height 359
